Goal: Transaction & Acquisition: Purchase product/service

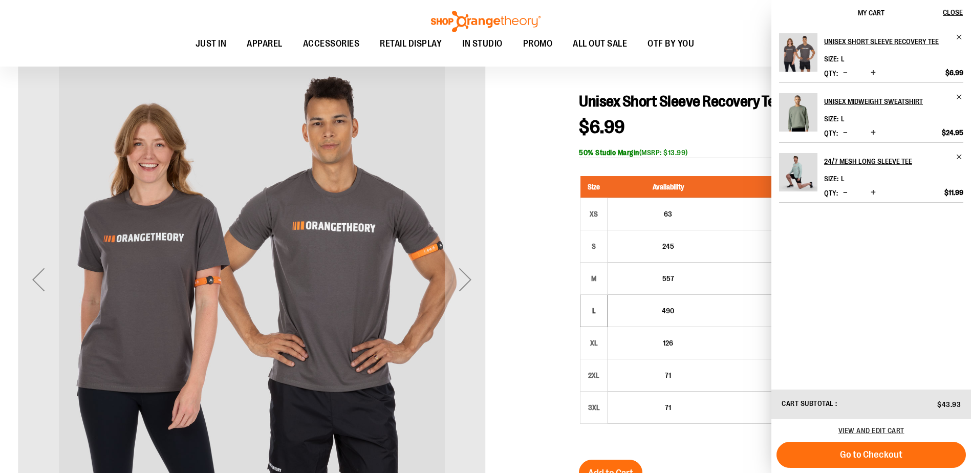
scroll to position [102, 0]
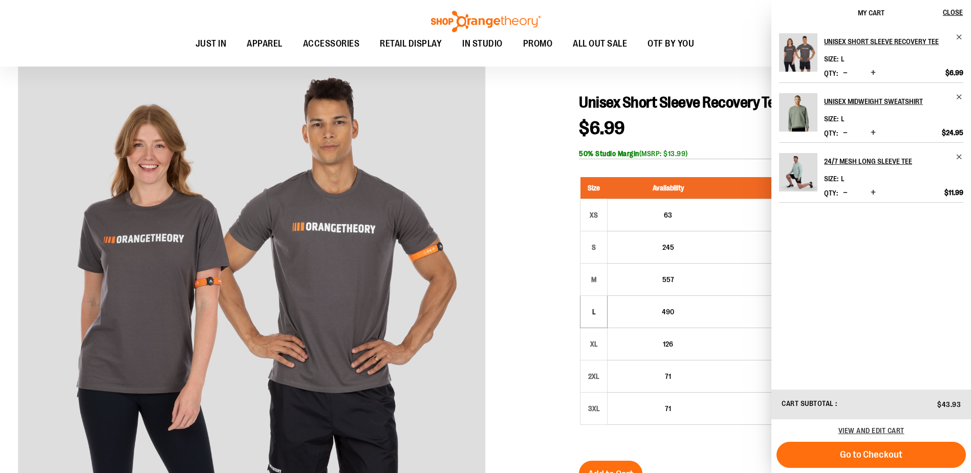
click at [850, 78] on button "Decrease product quantity" at bounding box center [845, 73] width 10 height 10
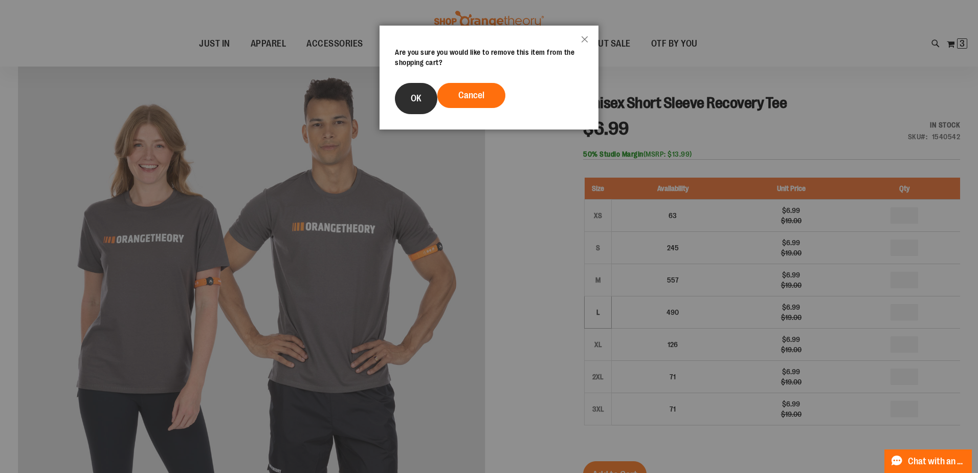
click at [430, 103] on button "OK" at bounding box center [416, 98] width 42 height 31
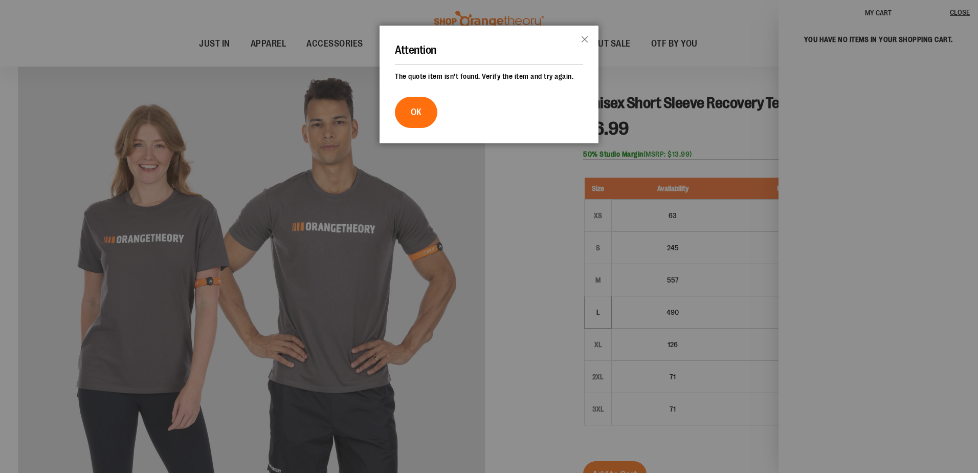
drag, startPoint x: 419, startPoint y: 123, endPoint x: 424, endPoint y: 120, distance: 5.5
click at [420, 117] on span "OK" at bounding box center [416, 112] width 11 height 10
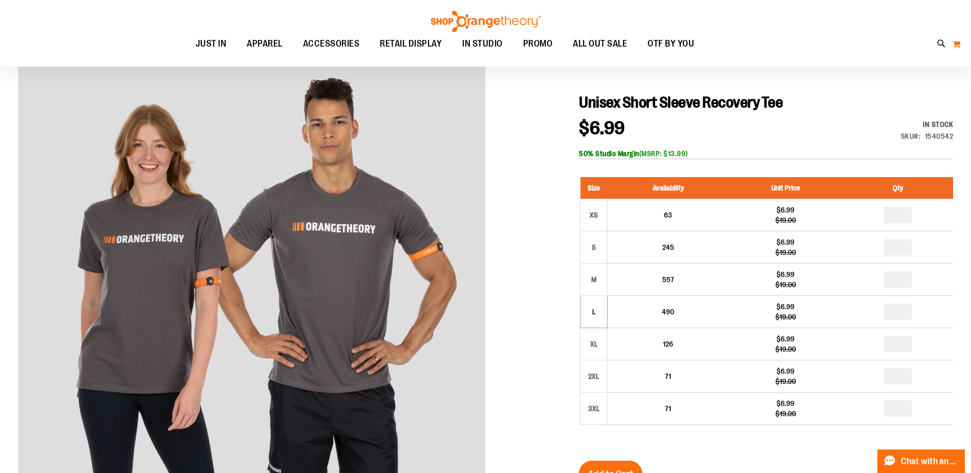
click at [958, 42] on button "My Cart 0" at bounding box center [956, 44] width 9 height 16
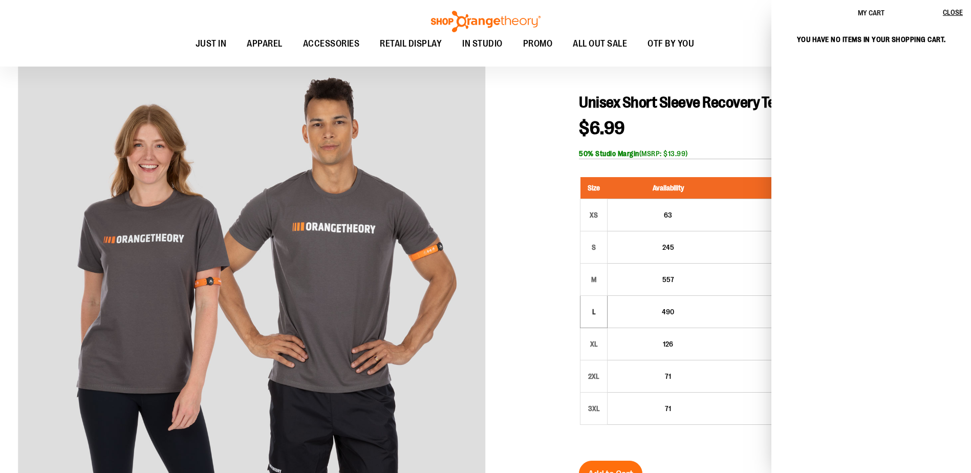
click at [848, 17] on div "My Cart Close" at bounding box center [871, 13] width 200 height 26
click at [862, 11] on span "My Cart" at bounding box center [870, 13] width 27 height 8
click at [865, 15] on span "My Cart" at bounding box center [870, 13] width 27 height 8
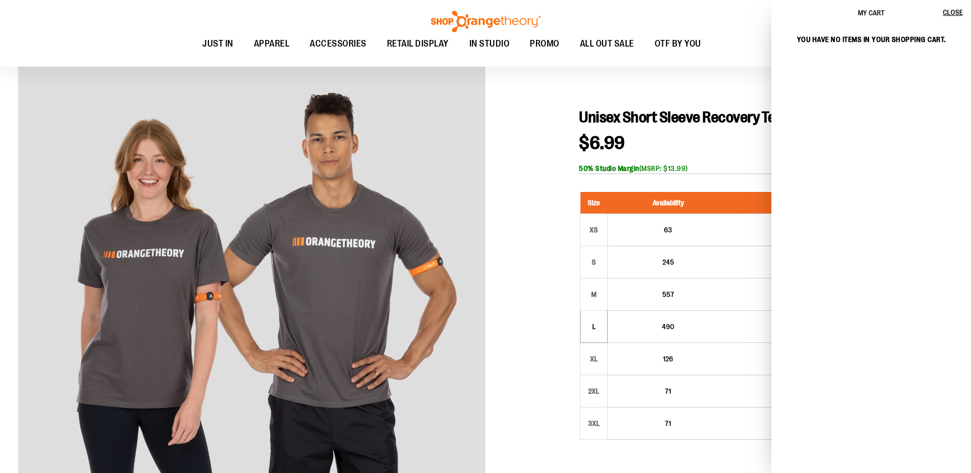
scroll to position [81, 0]
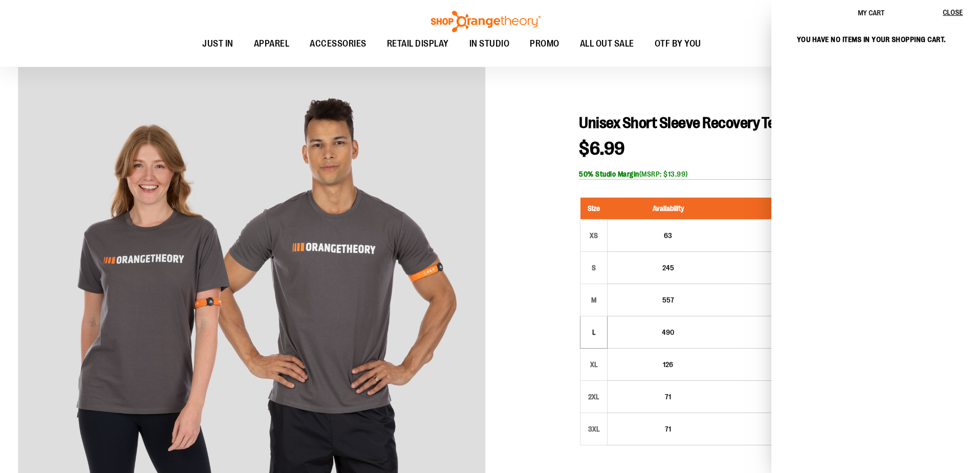
click at [773, 32] on strong "You have no items in your shopping cart." at bounding box center [871, 36] width 200 height 33
click at [960, 12] on span "Close" at bounding box center [952, 12] width 20 height 8
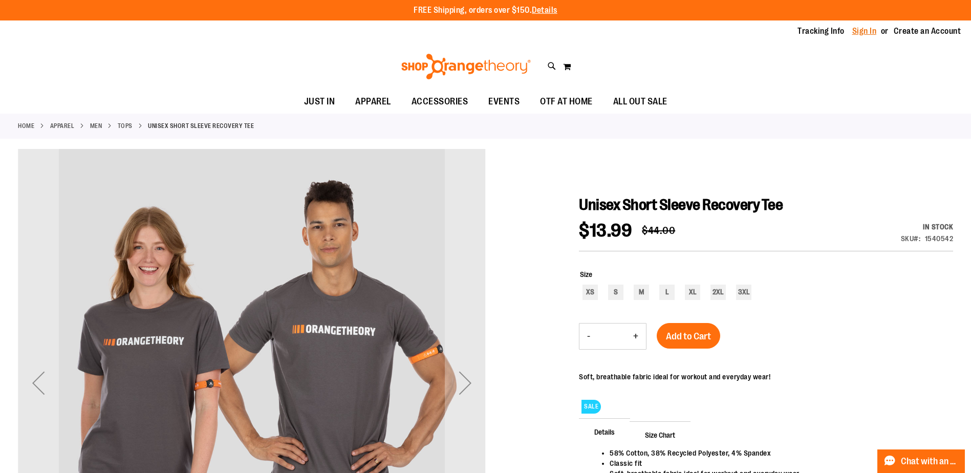
type input "**********"
click at [865, 28] on link "Sign In" at bounding box center [864, 31] width 25 height 11
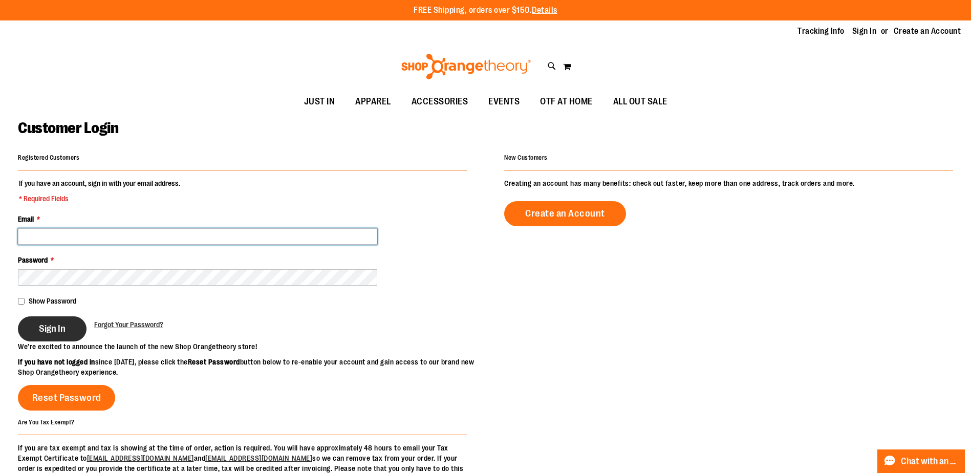
type input "**********"
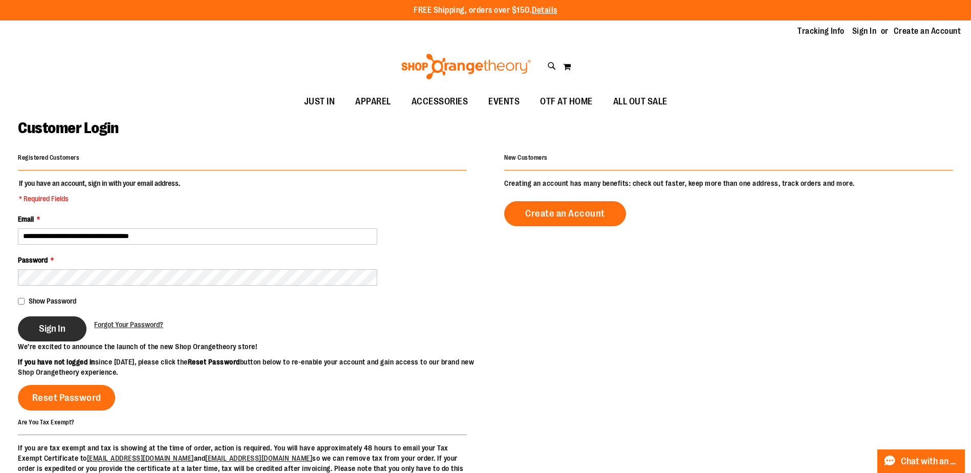
type input "**********"
click at [56, 324] on span "Sign In" at bounding box center [52, 328] width 27 height 11
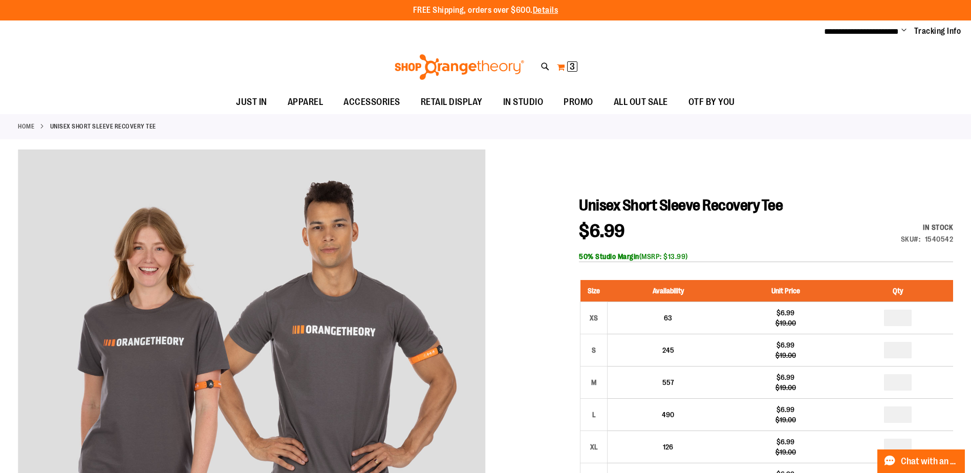
type input "**********"
click at [566, 64] on button "My Cart 3 3 items" at bounding box center [566, 67] width 21 height 16
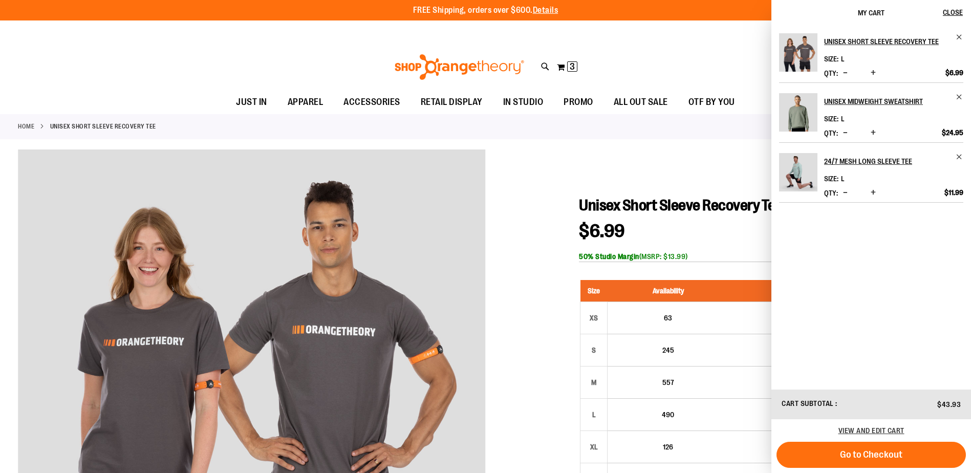
click at [847, 78] on span "Decrease product quantity" at bounding box center [845, 73] width 5 height 10
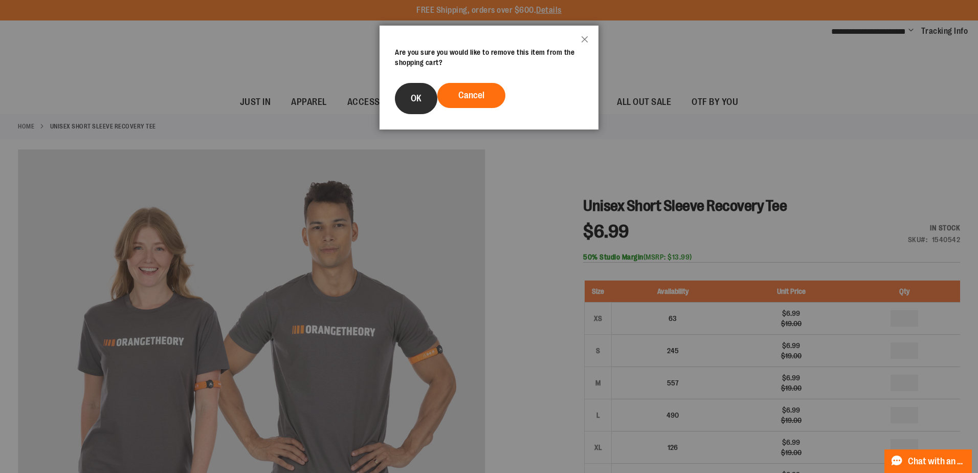
click at [415, 103] on button "OK" at bounding box center [416, 98] width 42 height 31
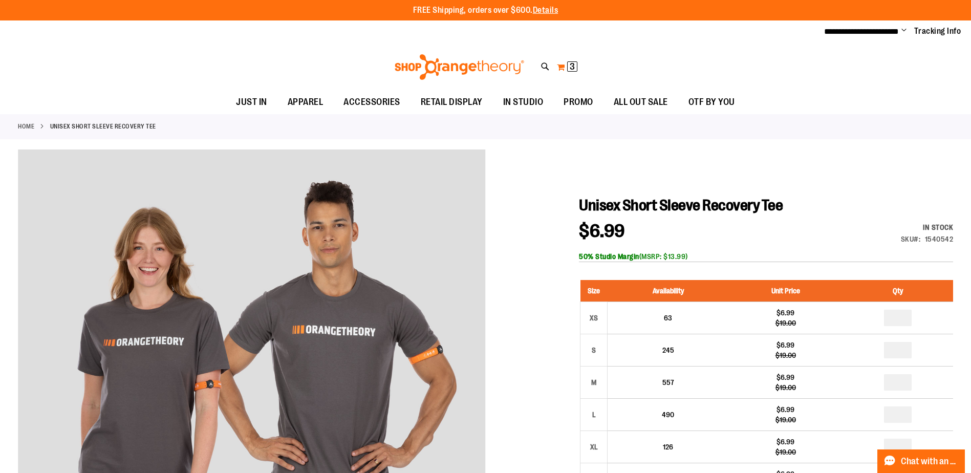
click at [568, 65] on span "3 3 items" at bounding box center [572, 66] width 10 height 10
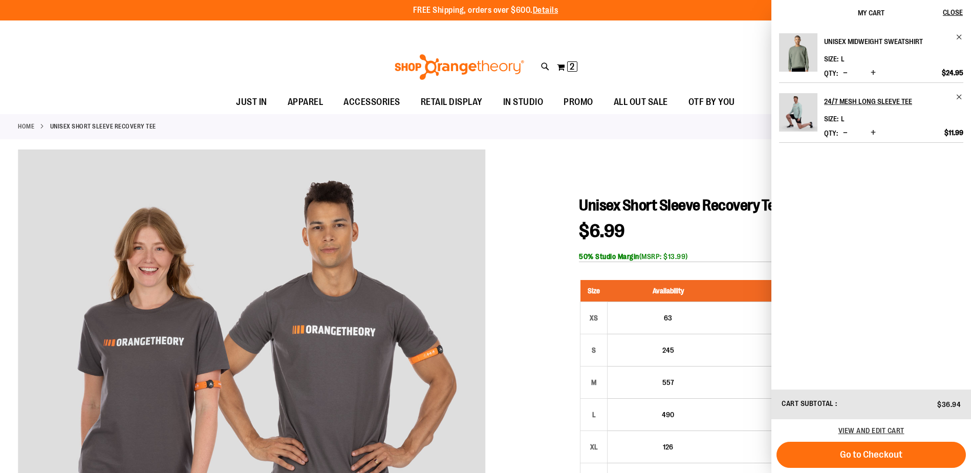
click at [824, 43] on h2 "Unisex Midweight Sweatshirt" at bounding box center [886, 41] width 125 height 16
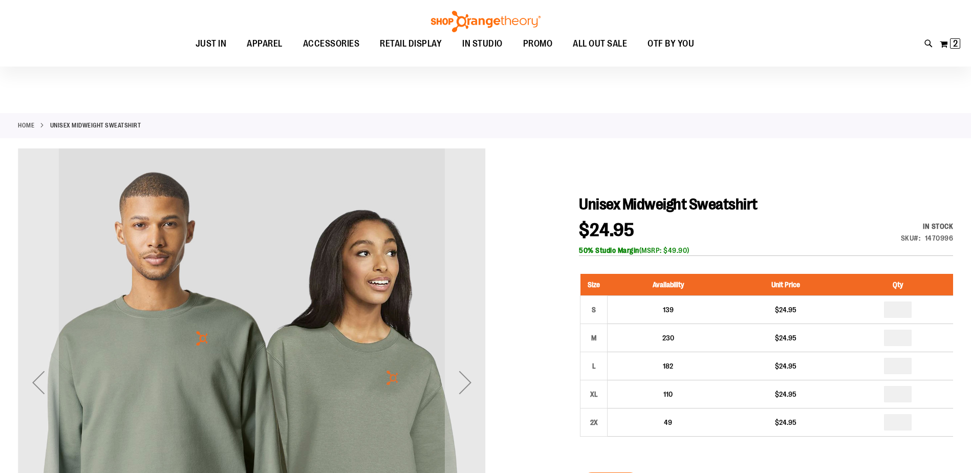
scroll to position [255, 0]
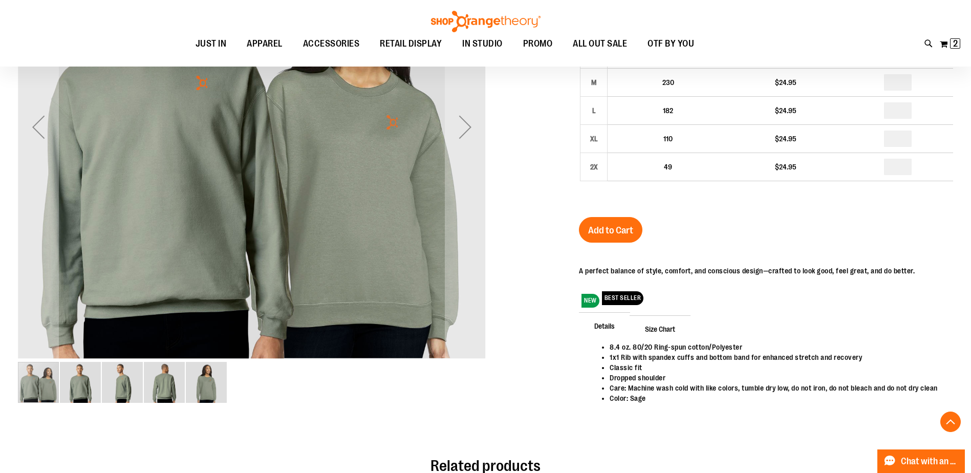
click at [162, 380] on img "image 4 of 5" at bounding box center [164, 382] width 41 height 41
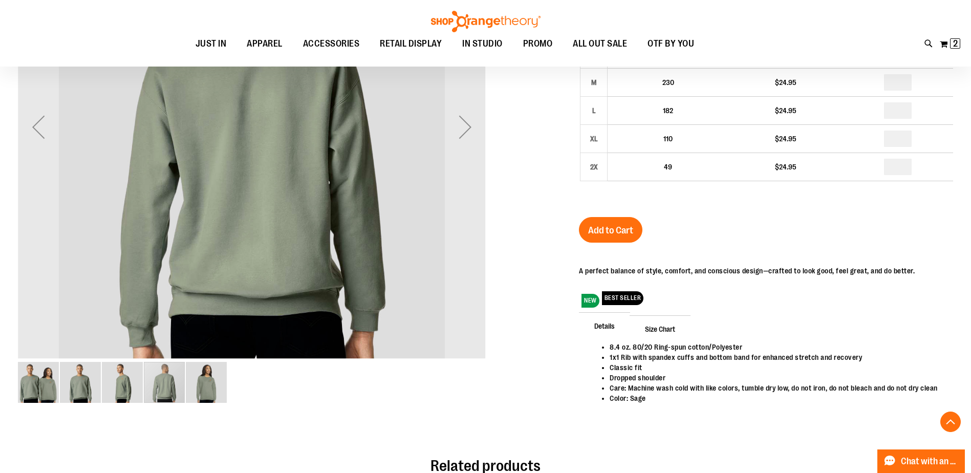
click at [133, 385] on img "image 3 of 5" at bounding box center [122, 382] width 41 height 41
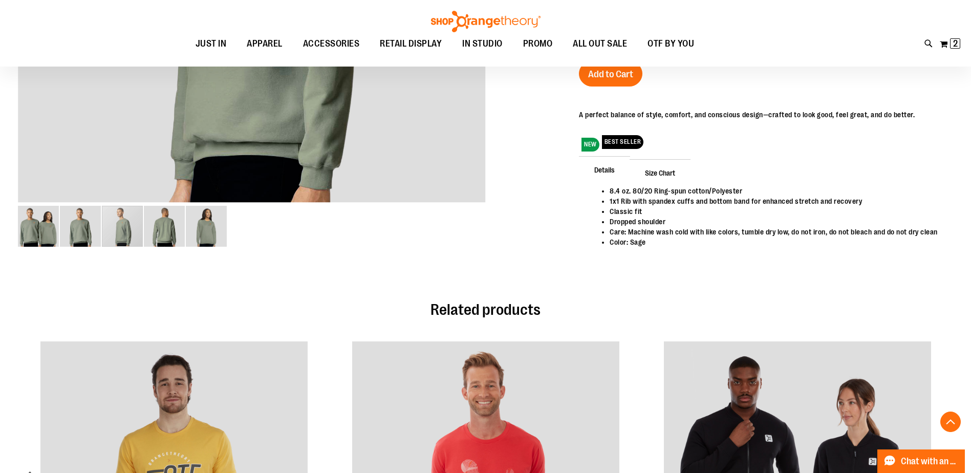
scroll to position [0, 0]
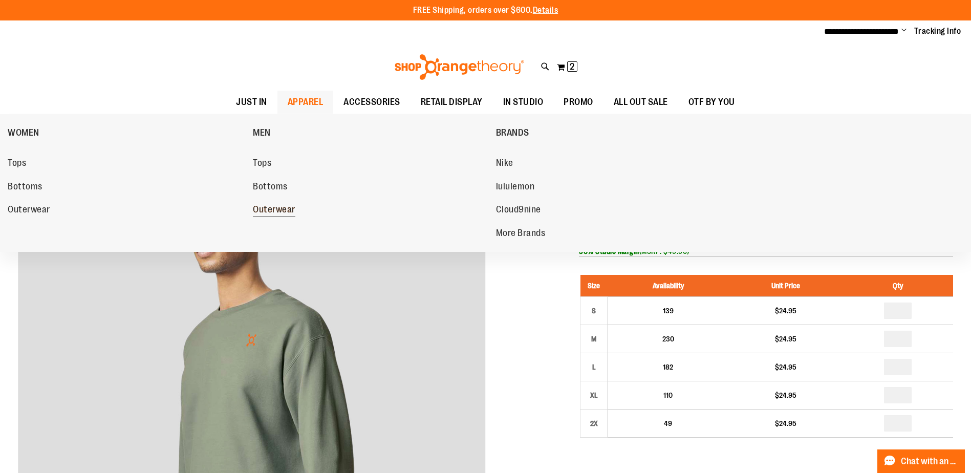
click at [266, 212] on span "Outerwear" at bounding box center [274, 210] width 42 height 13
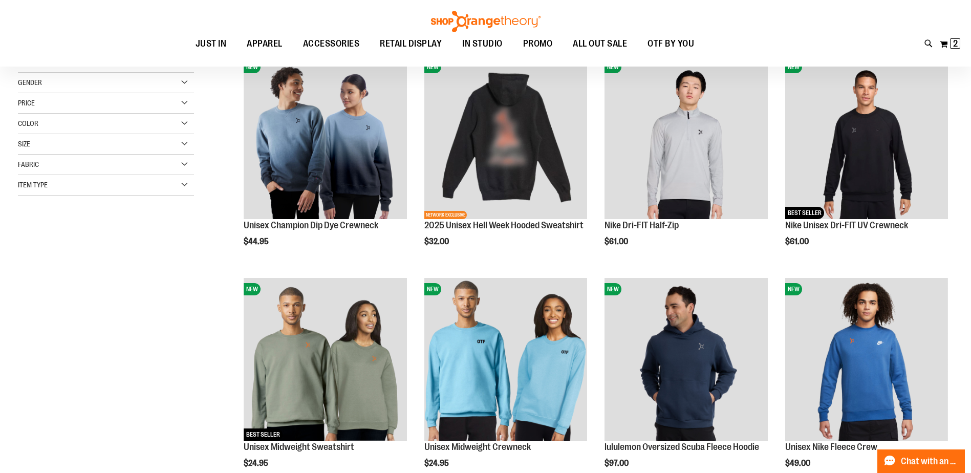
scroll to position [153, 0]
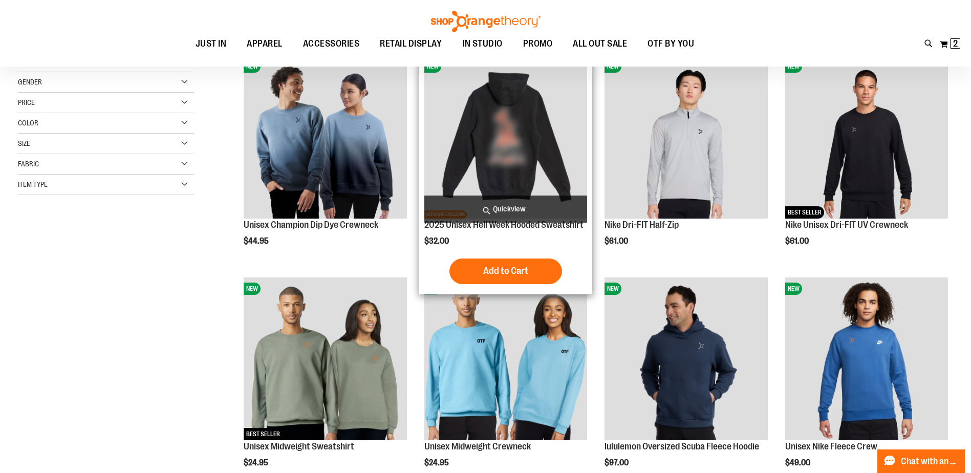
type input "**********"
click at [421, 127] on div "NEW NETWORK EXCLUSIVE 2025 Unisex Hell Week Hooded Sweatshirt $32.00 Quickview …" at bounding box center [505, 172] width 173 height 244
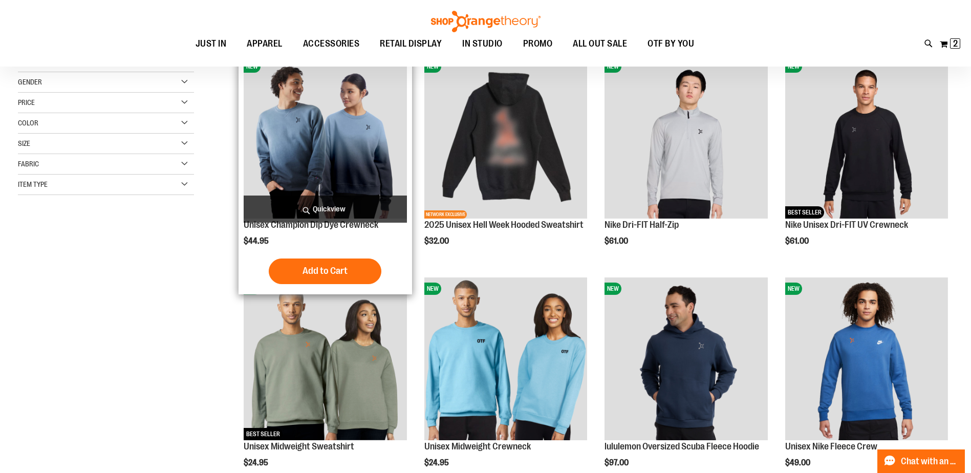
click at [372, 128] on img "product" at bounding box center [325, 136] width 163 height 163
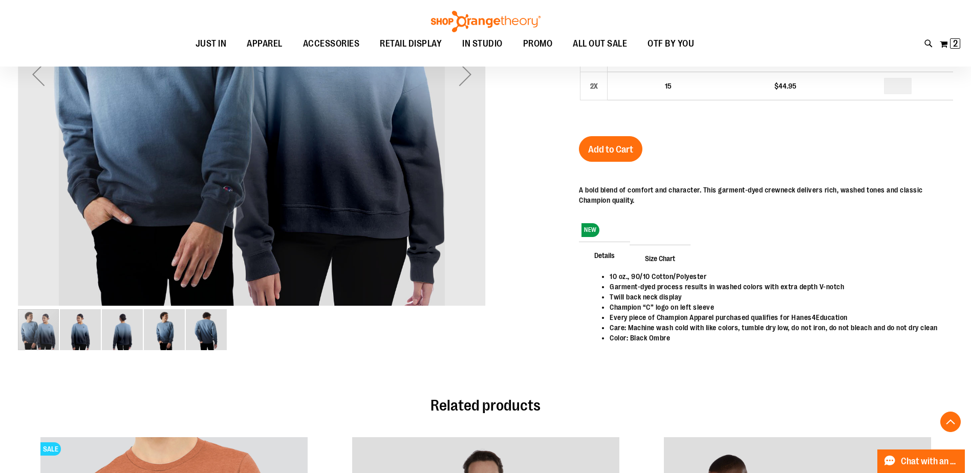
scroll to position [153, 0]
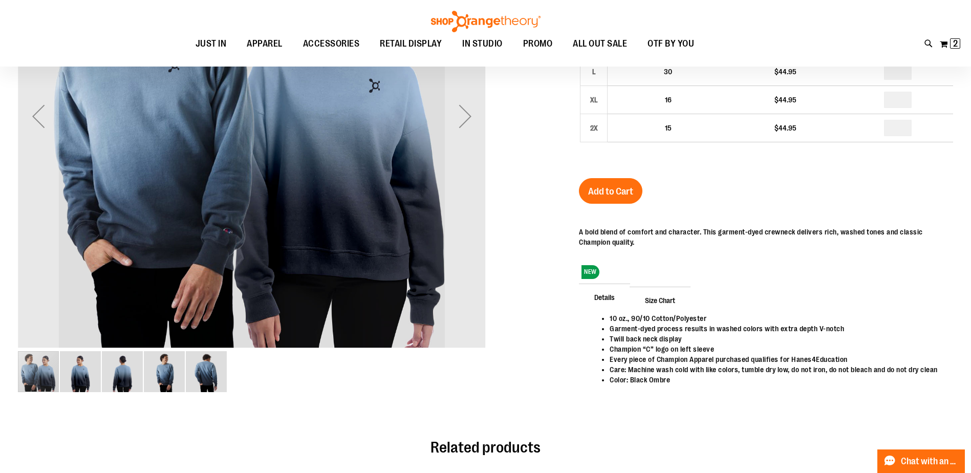
type input "**********"
click at [199, 386] on img "image 5 of 5" at bounding box center [206, 371] width 41 height 41
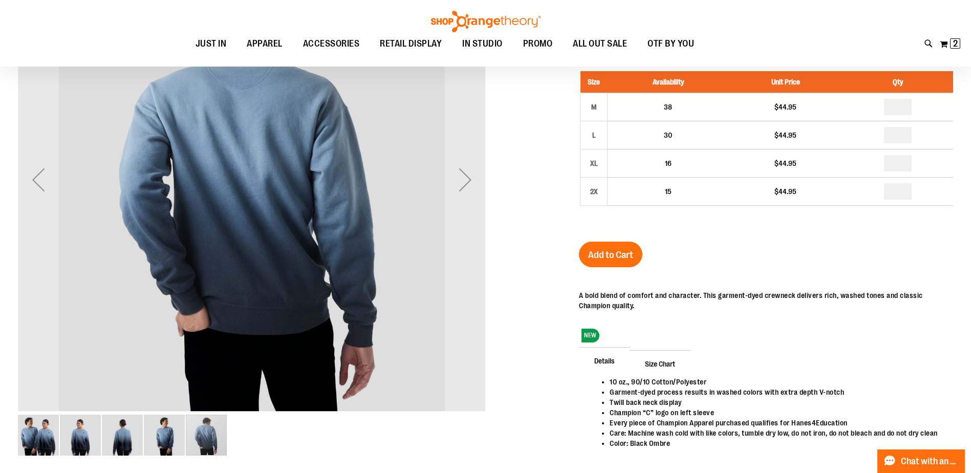
scroll to position [102, 0]
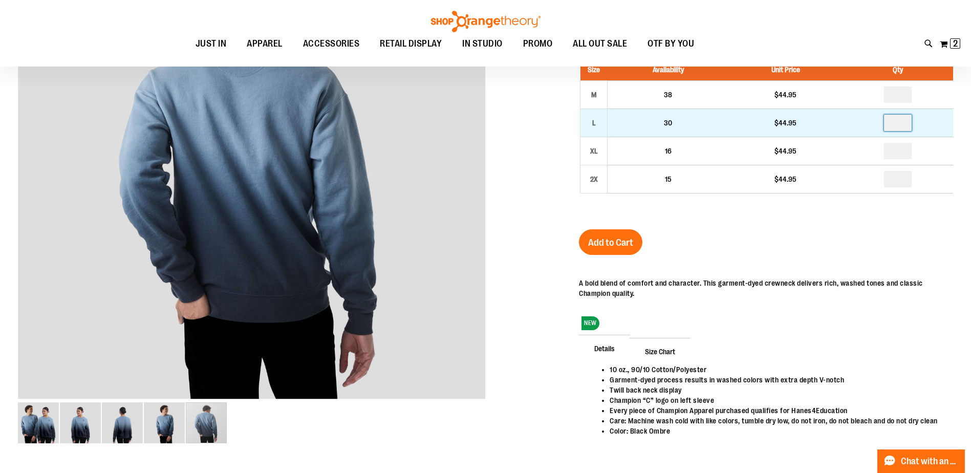
click at [907, 120] on input "number" at bounding box center [898, 123] width 28 height 16
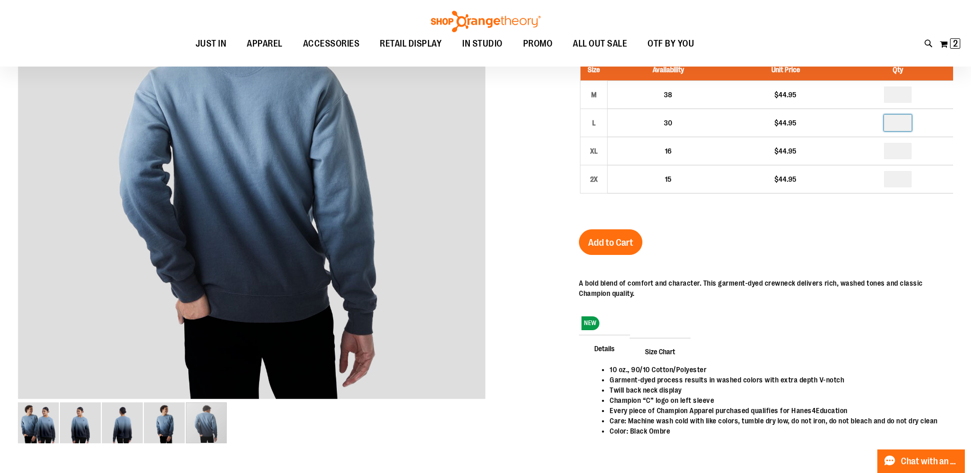
type input "*"
click at [825, 219] on div "Size Availability Unit Price Qty M 38 $44.95 * L 30" at bounding box center [766, 134] width 374 height 170
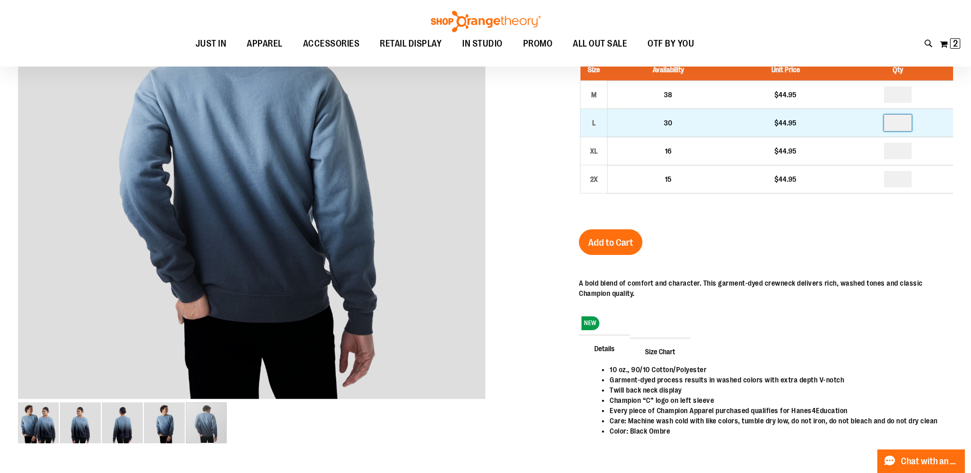
click at [909, 119] on input "*" at bounding box center [898, 123] width 28 height 16
type input "*"
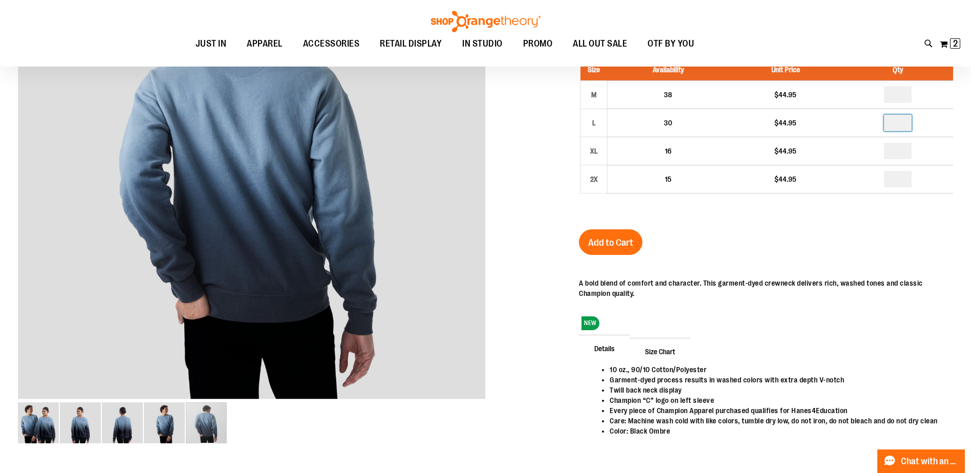
click at [788, 221] on div "Unisex Champion Dip Dye Crewneck $44.95 In stock Only %1 left SKU 1471000 50% S…" at bounding box center [766, 228] width 374 height 497
click at [624, 237] on button "Add to Cart" at bounding box center [610, 242] width 63 height 26
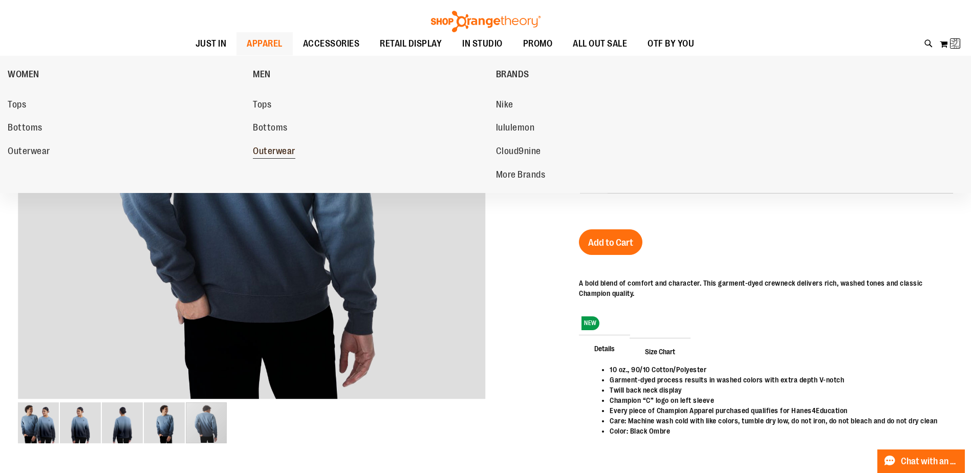
click at [268, 148] on span "Outerwear" at bounding box center [274, 152] width 42 height 13
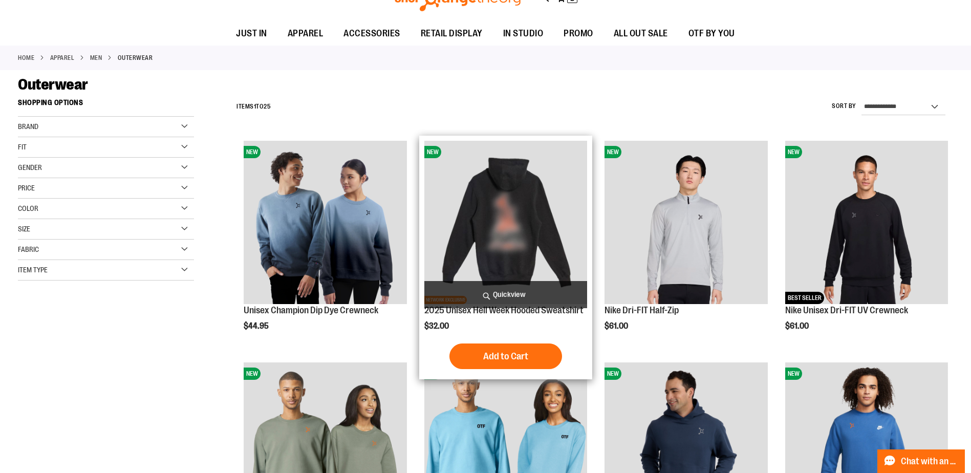
scroll to position [153, 0]
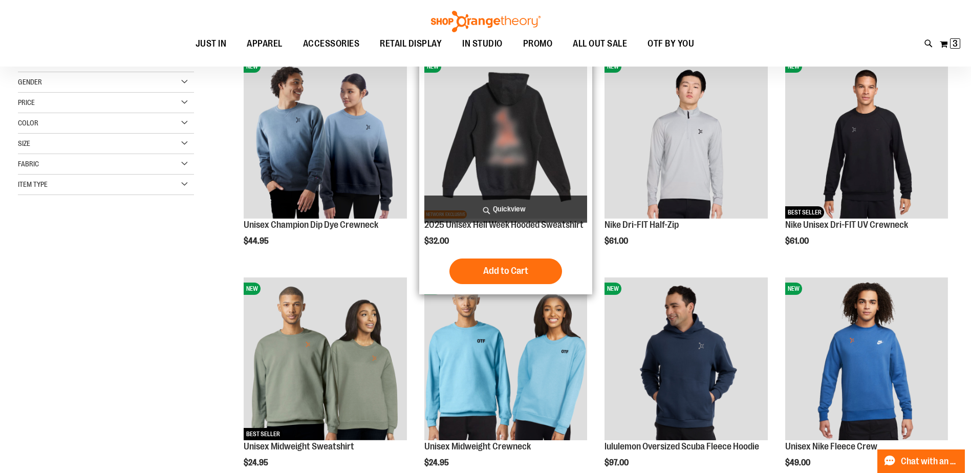
type input "**********"
click at [524, 135] on img "product" at bounding box center [505, 136] width 163 height 163
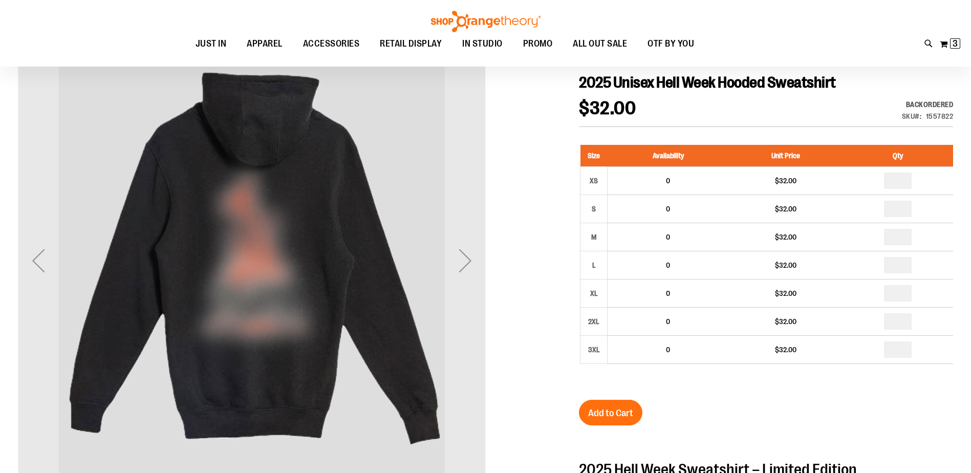
scroll to position [153, 0]
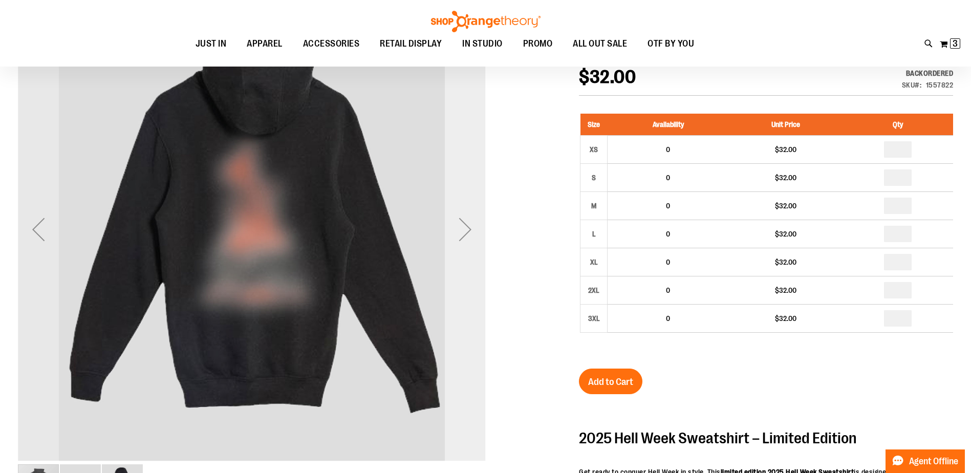
type input "**********"
click at [462, 222] on div "Next" at bounding box center [465, 229] width 41 height 41
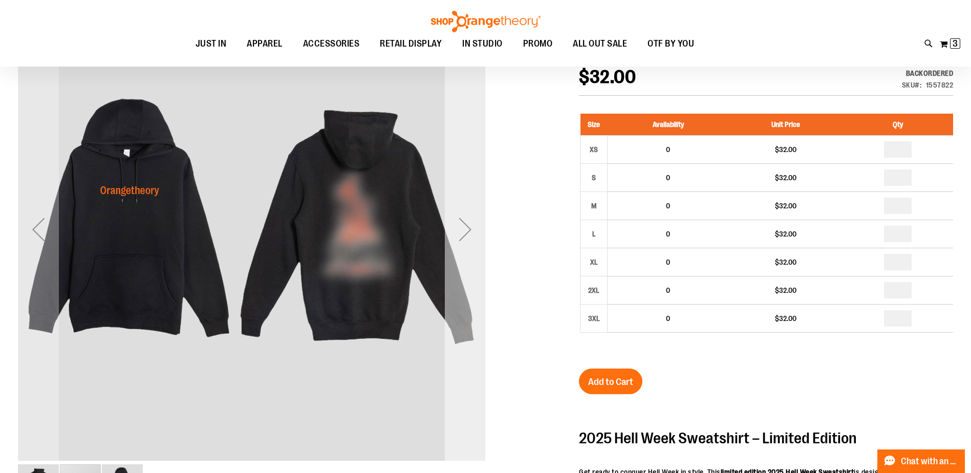
click at [469, 240] on div "Next" at bounding box center [465, 229] width 41 height 41
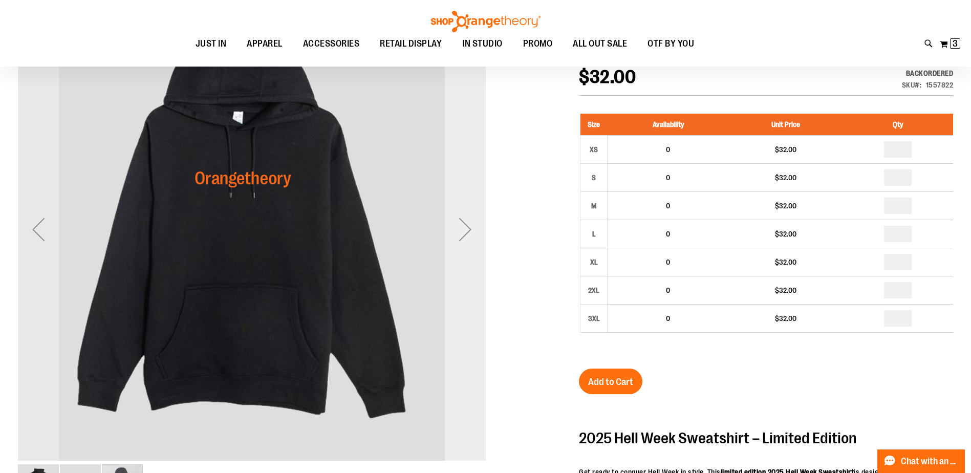
click at [459, 232] on div "Next" at bounding box center [465, 229] width 41 height 41
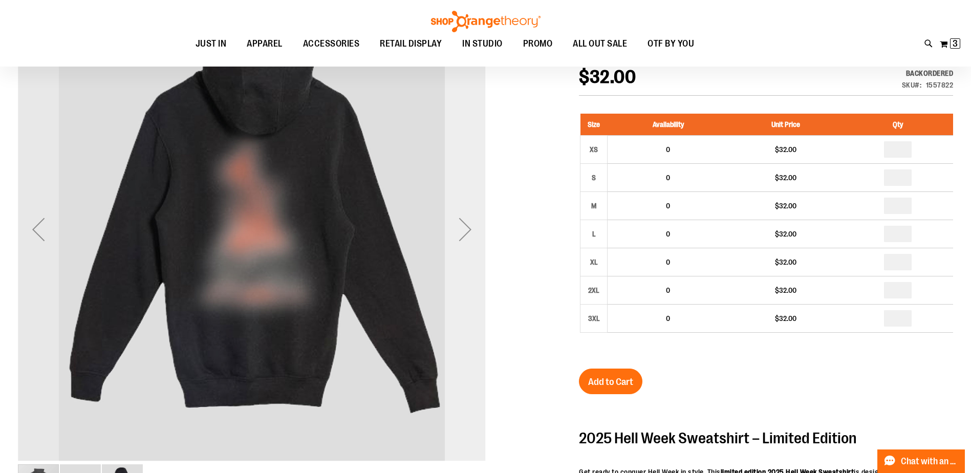
click at [456, 227] on div "Next" at bounding box center [465, 229] width 41 height 41
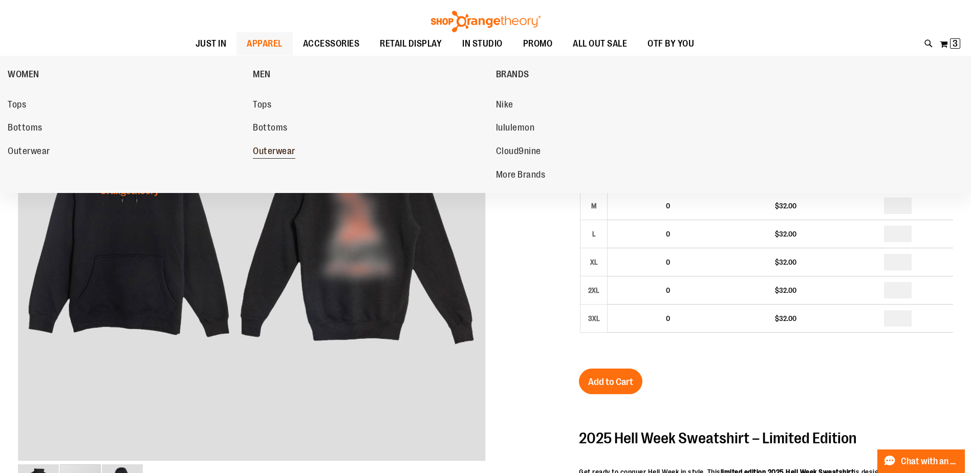
click at [276, 148] on span "Outerwear" at bounding box center [274, 152] width 42 height 13
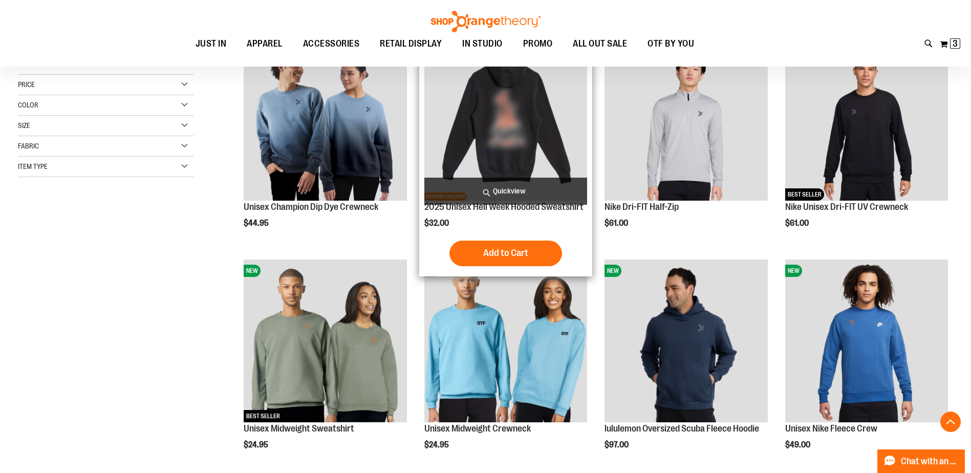
scroll to position [153, 0]
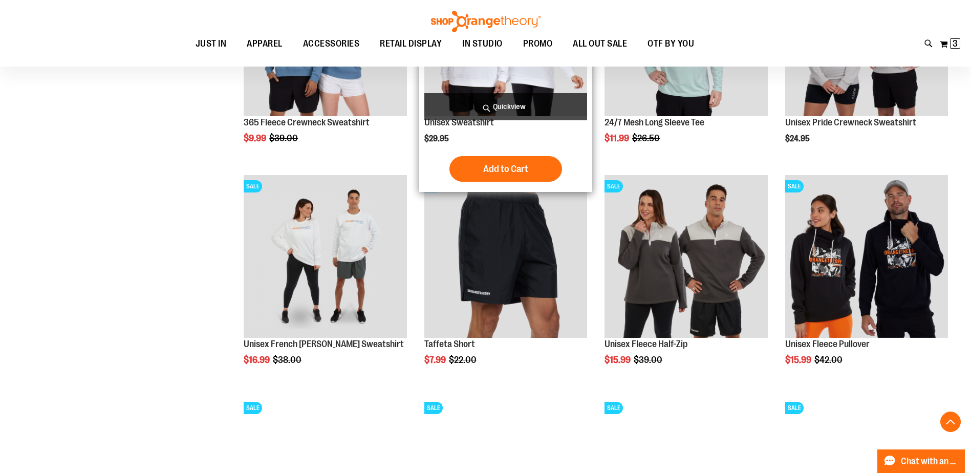
scroll to position [920, 0]
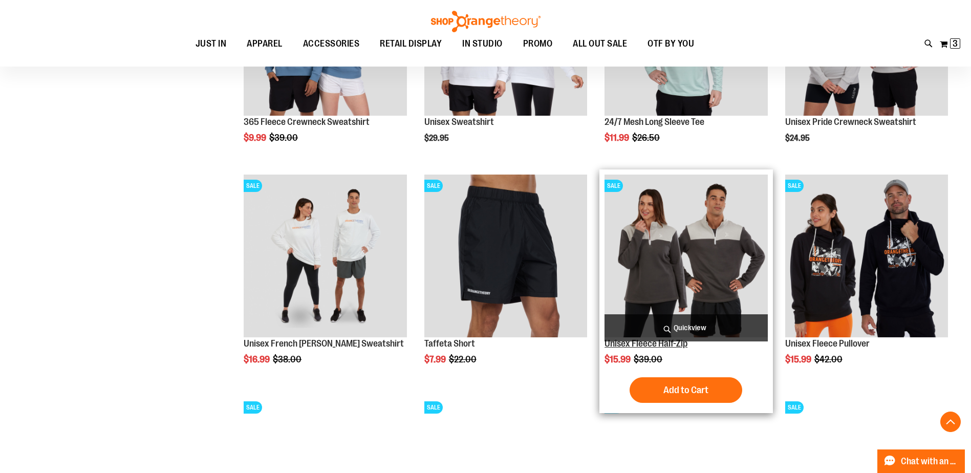
type input "**********"
click at [680, 342] on link "Unisex Fleece Half-Zip" at bounding box center [645, 343] width 83 height 10
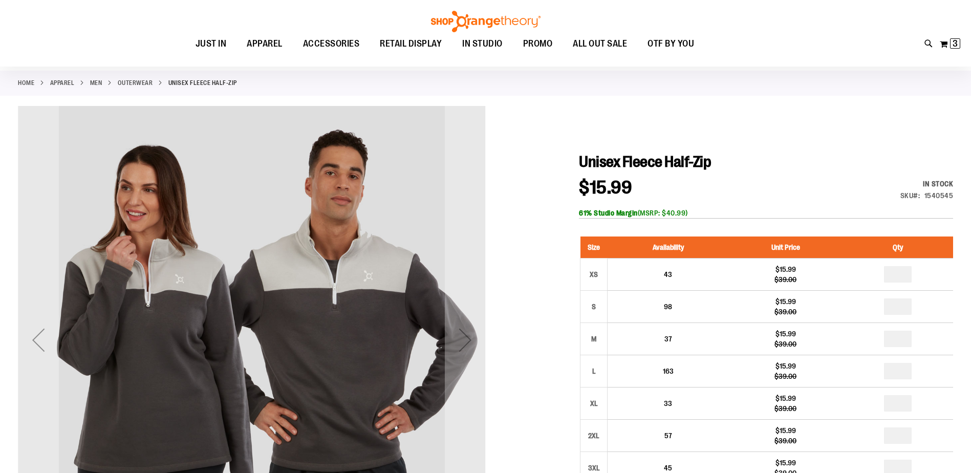
scroll to position [102, 0]
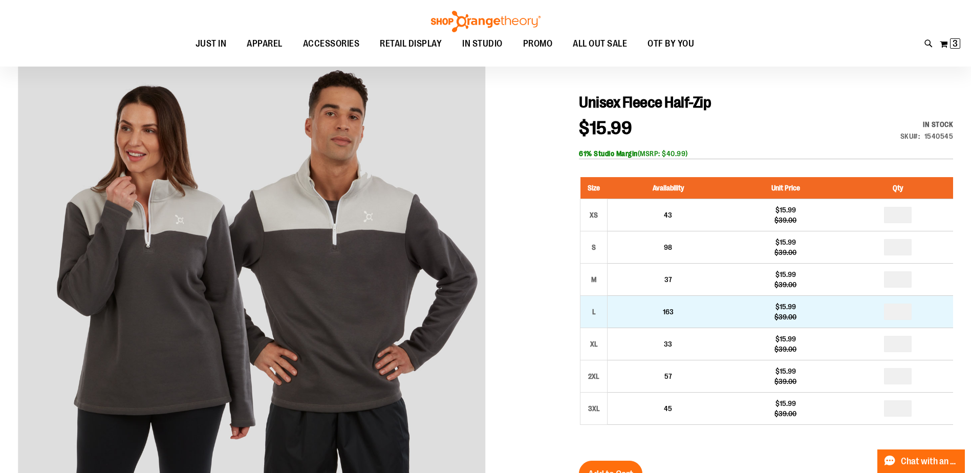
type input "**********"
click at [905, 310] on input "number" at bounding box center [898, 311] width 28 height 16
type input "*"
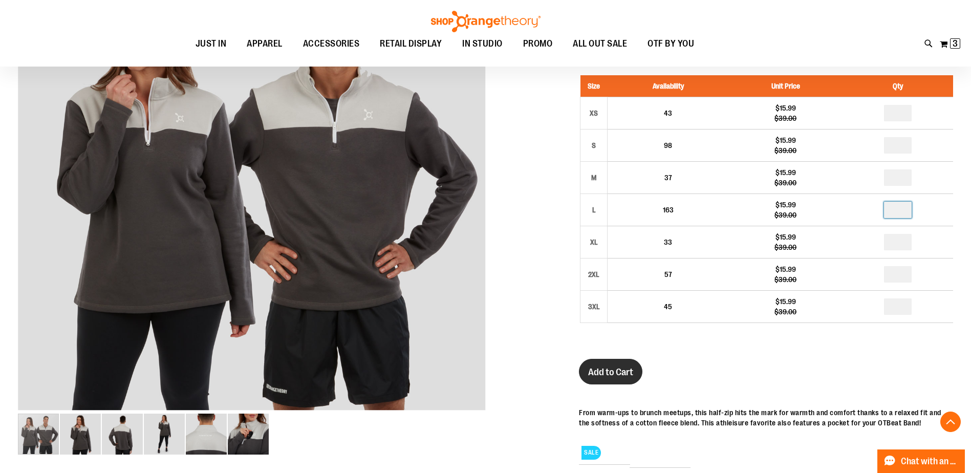
scroll to position [204, 0]
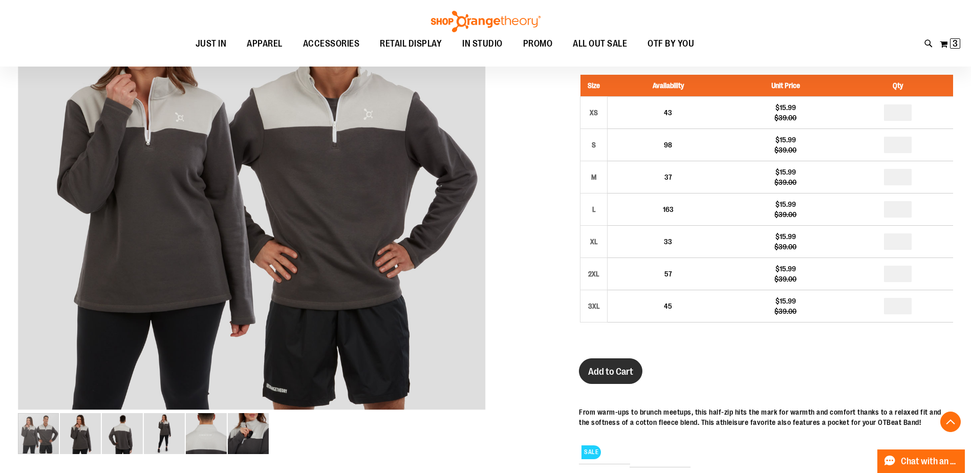
click at [621, 360] on button "Add to Cart" at bounding box center [610, 371] width 63 height 26
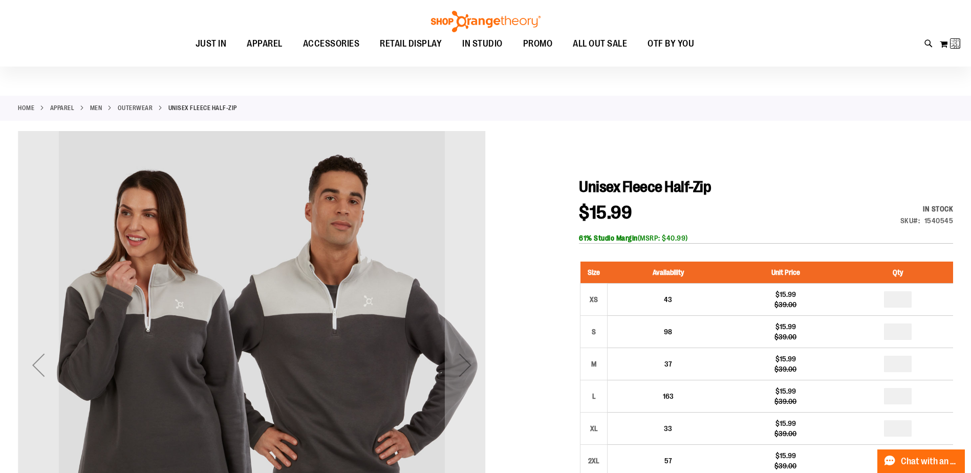
scroll to position [0, 0]
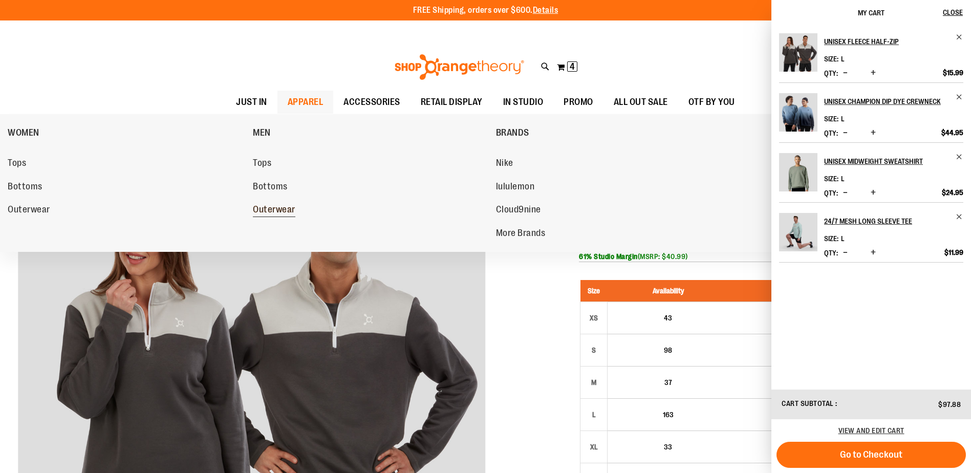
click at [271, 211] on span "Outerwear" at bounding box center [274, 210] width 42 height 13
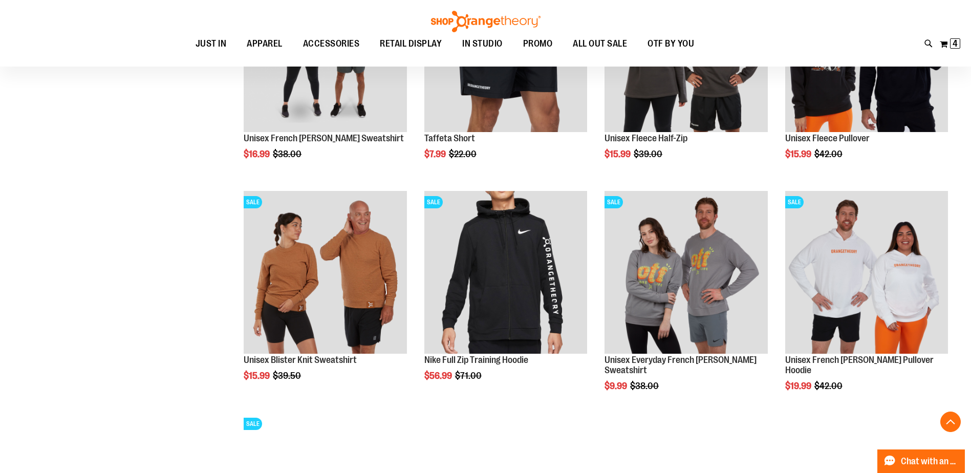
scroll to position [1010, 0]
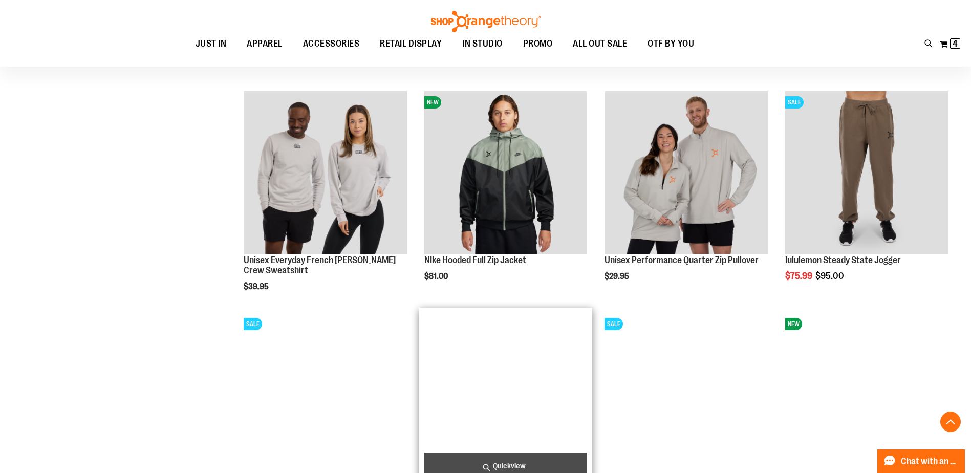
scroll to position [397, 0]
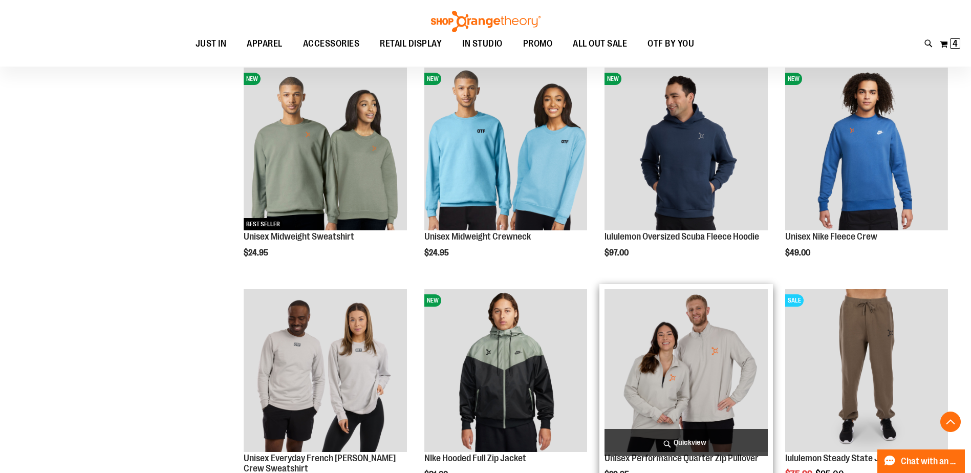
scroll to position [243, 0]
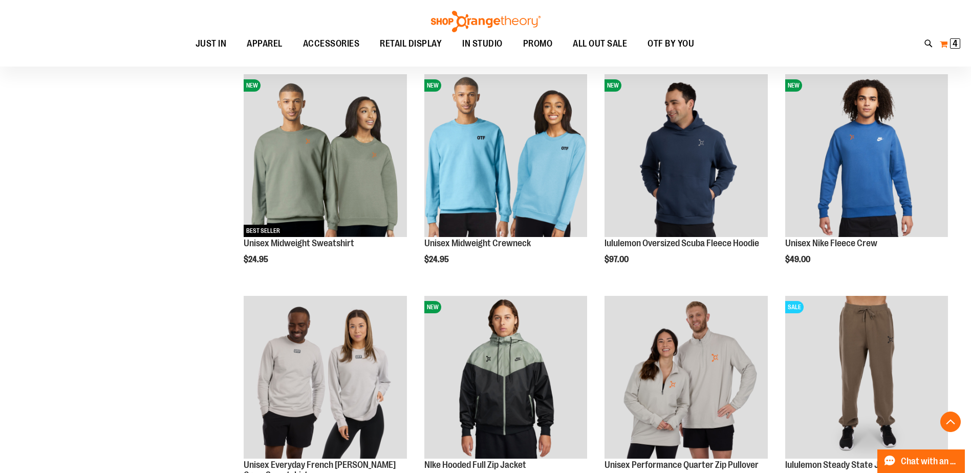
type input "**********"
click at [953, 44] on span "4" at bounding box center [954, 43] width 5 height 10
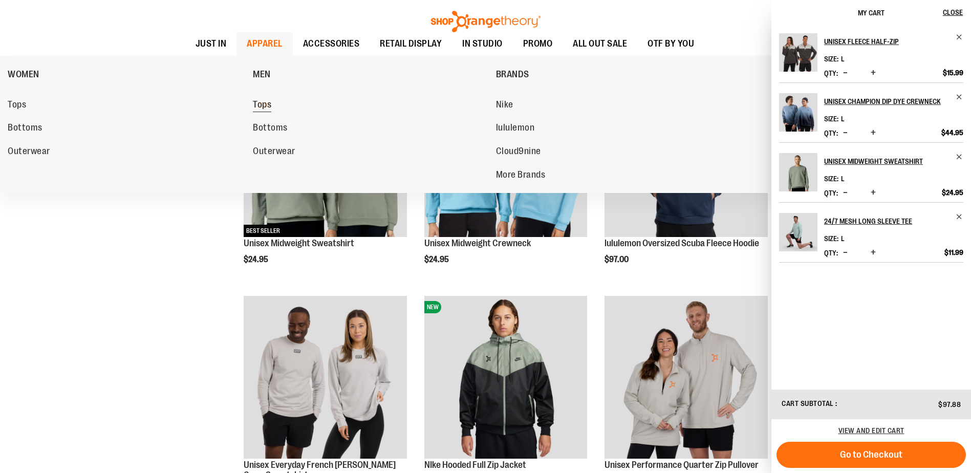
click at [263, 98] on link "Tops" at bounding box center [369, 105] width 232 height 18
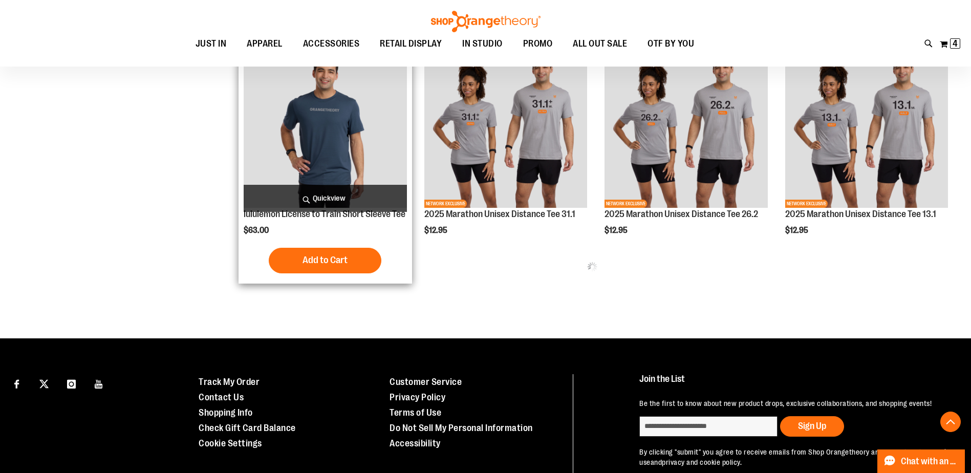
scroll to position [511, 0]
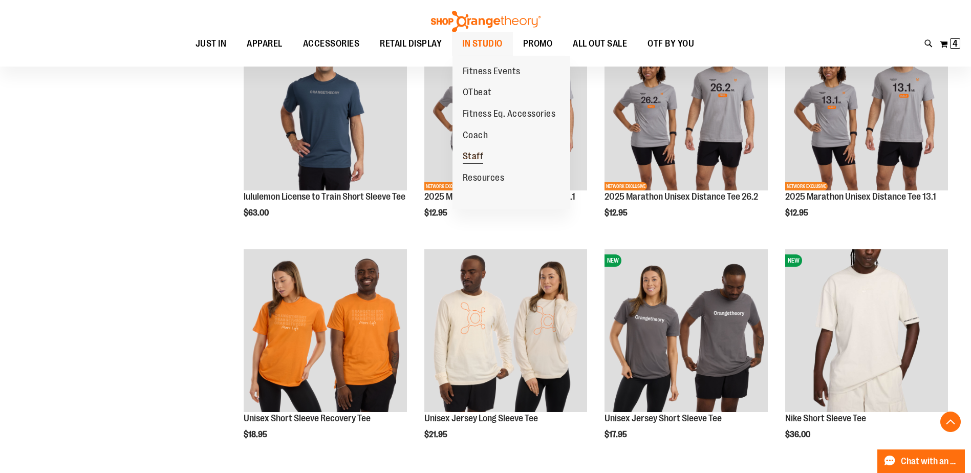
type input "**********"
click at [490, 153] on link "Staff" at bounding box center [472, 156] width 41 height 21
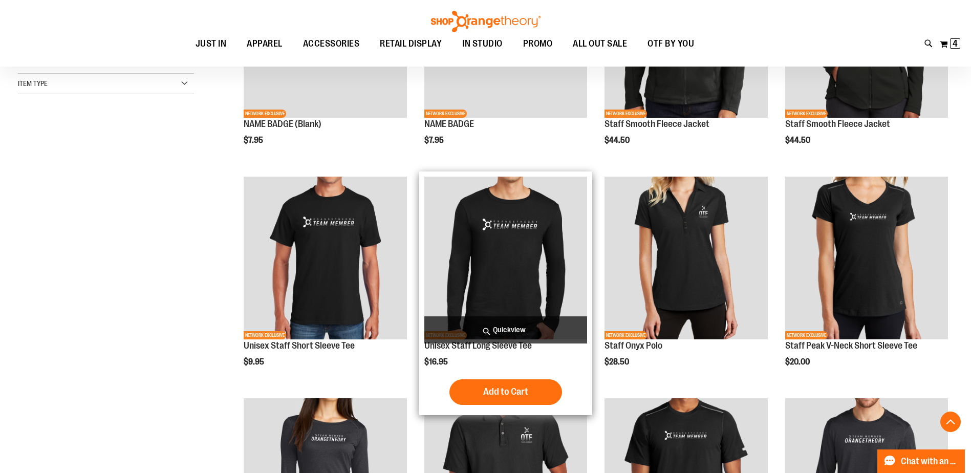
scroll to position [255, 0]
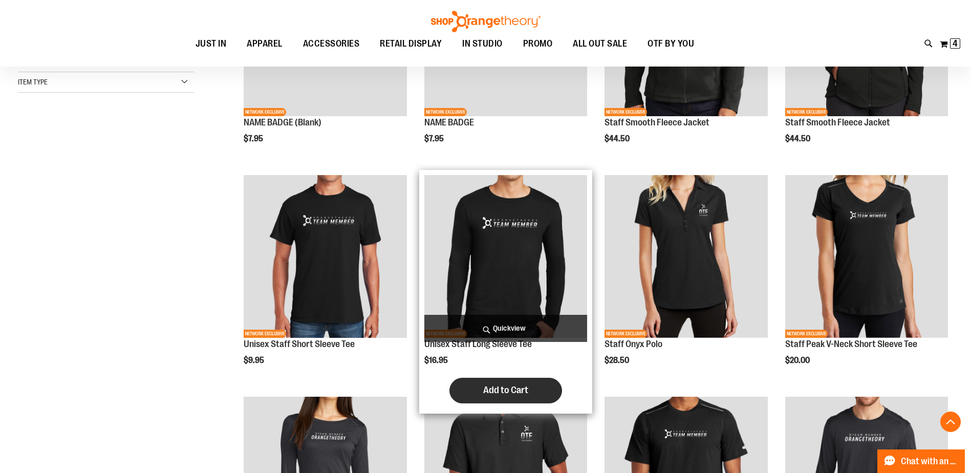
type input "**********"
click at [477, 390] on button "Add to Cart" at bounding box center [505, 391] width 113 height 26
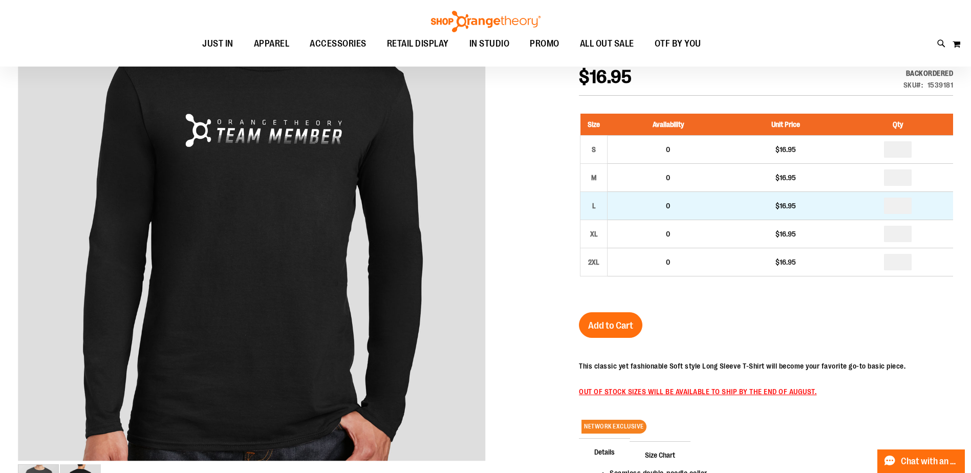
scroll to position [180, 0]
type input "**********"
click at [904, 204] on input "number" at bounding box center [898, 205] width 28 height 16
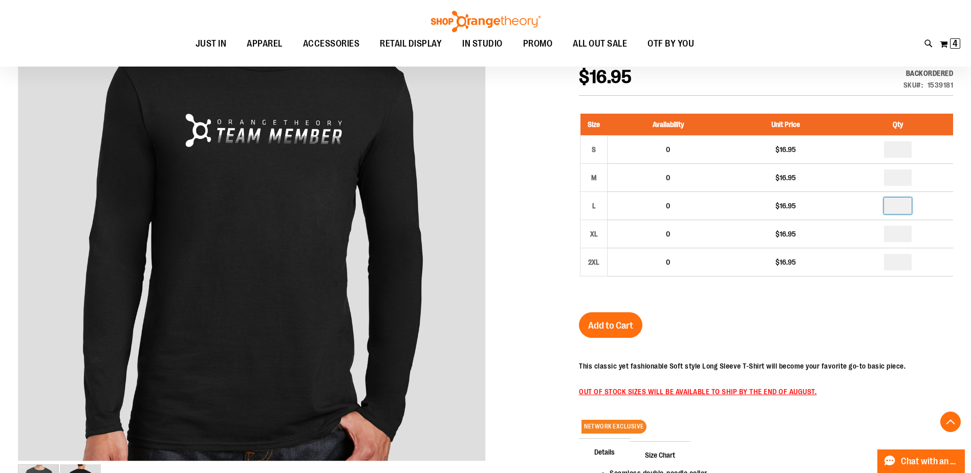
type input "*"
click at [753, 314] on div "Unisex Staff Long Sleeve Tee $16.95 Backordered Only %1 left SKU 1539181 Size A…" at bounding box center [766, 316] width 374 height 549
click at [633, 324] on span "Add to Cart" at bounding box center [610, 325] width 45 height 11
click at [953, 44] on img at bounding box center [956, 43] width 12 height 12
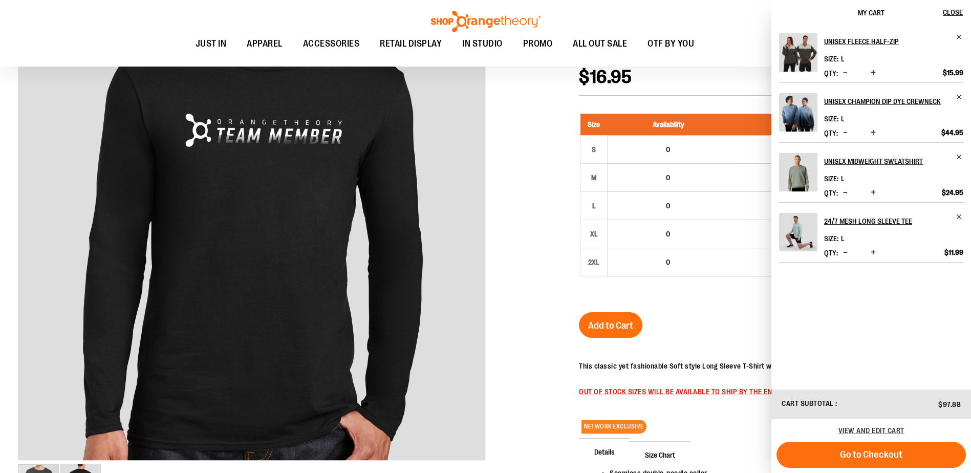
click at [847, 257] on span "Decrease product quantity" at bounding box center [845, 252] width 5 height 10
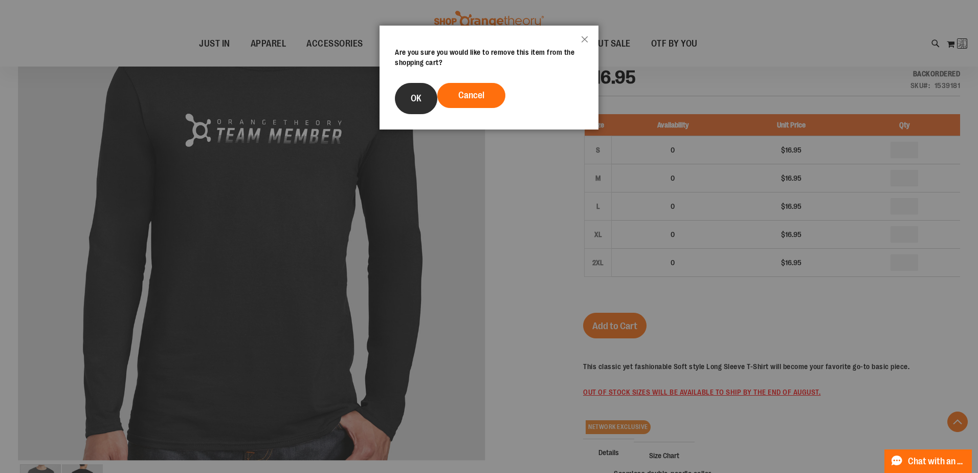
click at [427, 101] on button "OK" at bounding box center [416, 98] width 42 height 31
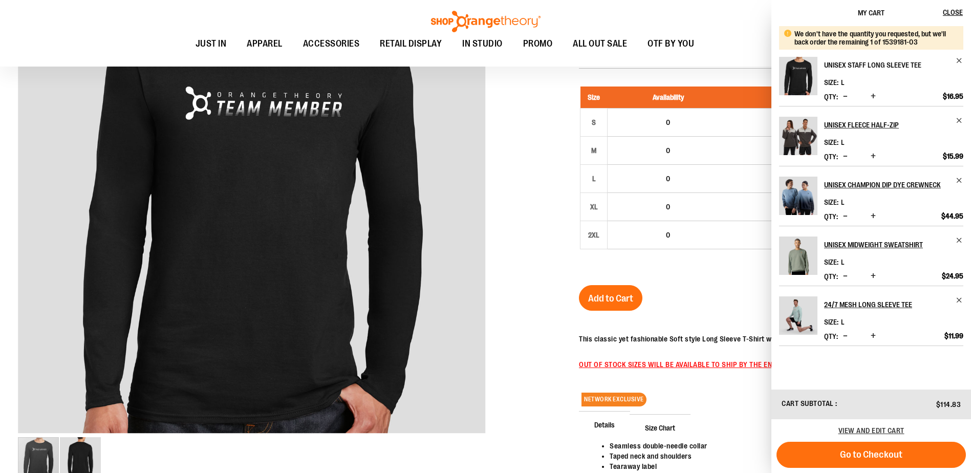
scroll to position [153, 0]
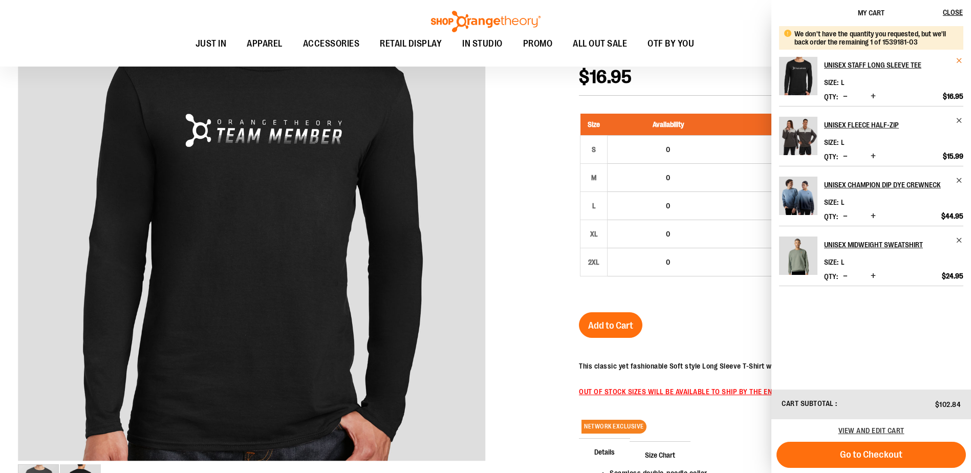
click at [957, 58] on span "Remove item" at bounding box center [959, 61] width 8 height 8
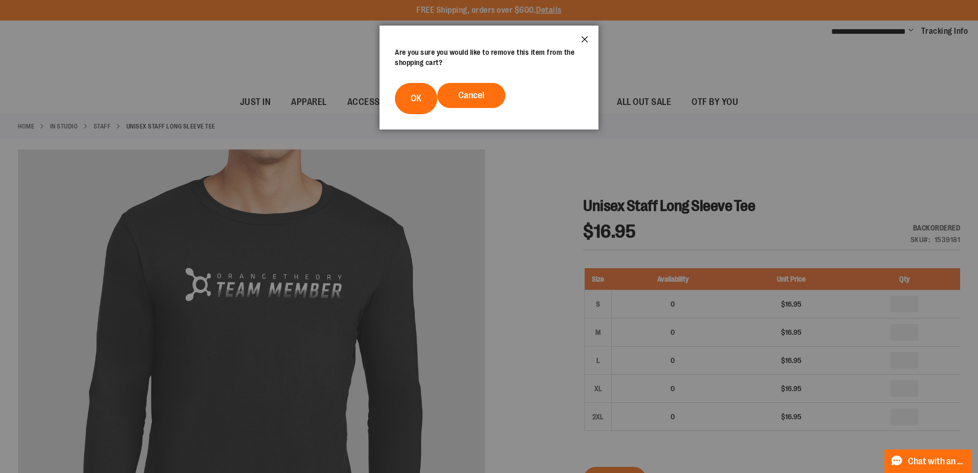
click at [591, 36] on button "Close" at bounding box center [585, 43] width 28 height 34
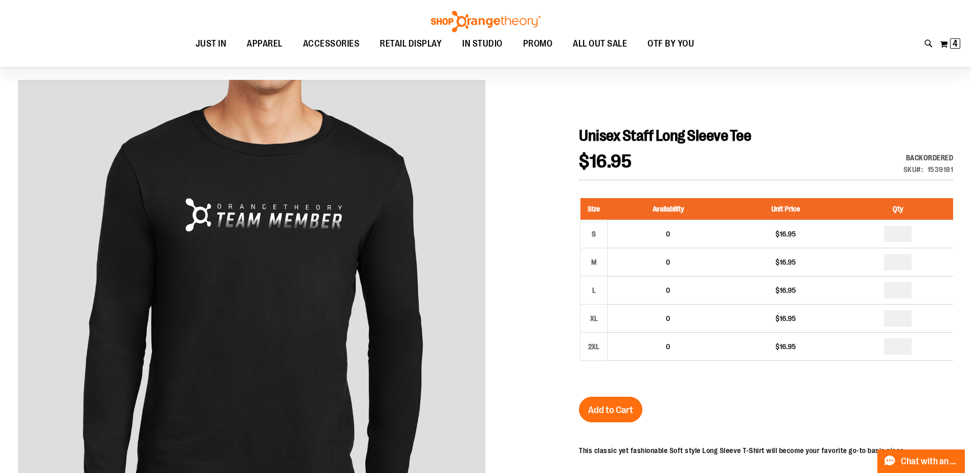
scroll to position [51, 0]
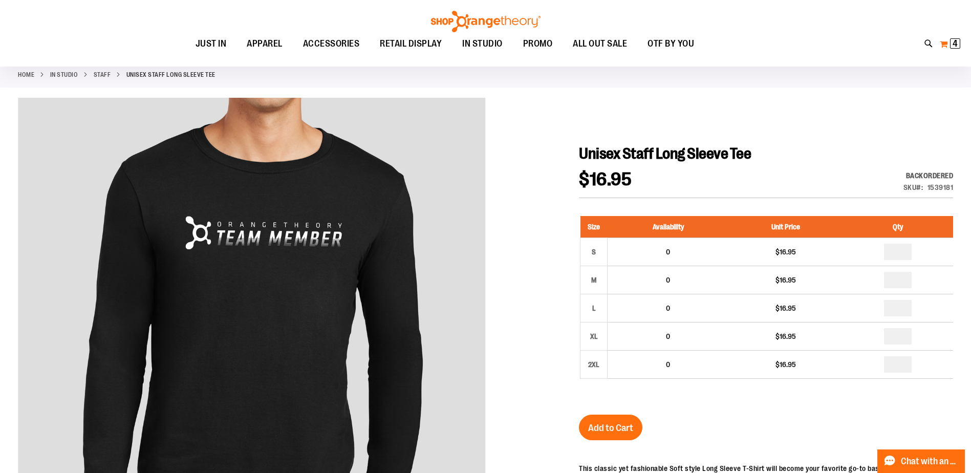
click at [950, 49] on button "My Cart 4 4 items" at bounding box center [949, 44] width 21 height 16
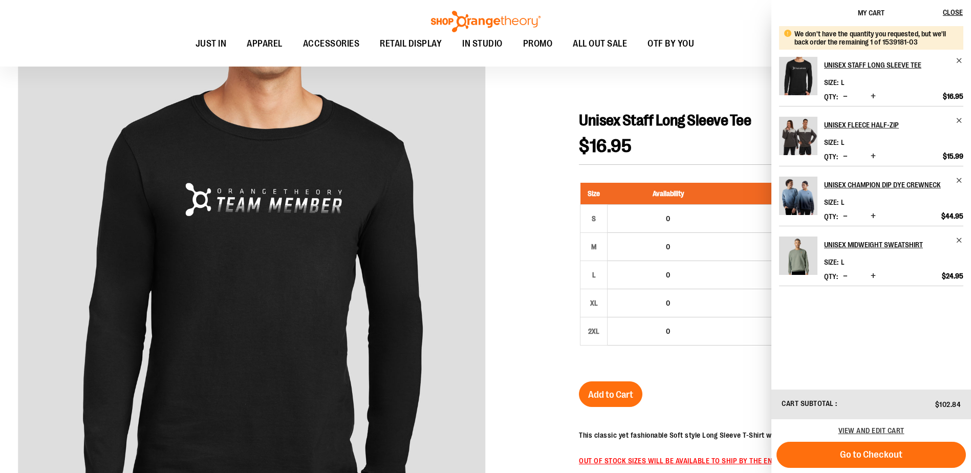
scroll to position [102, 0]
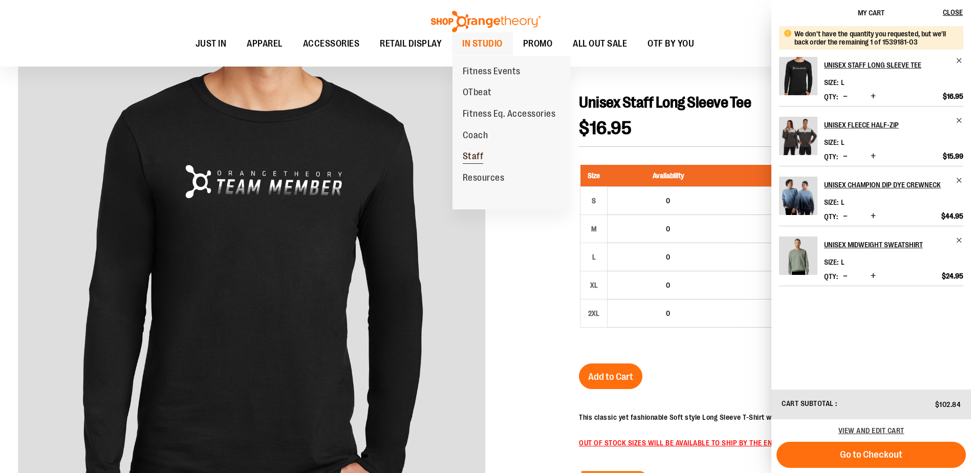
click at [475, 155] on span "Staff" at bounding box center [473, 157] width 21 height 13
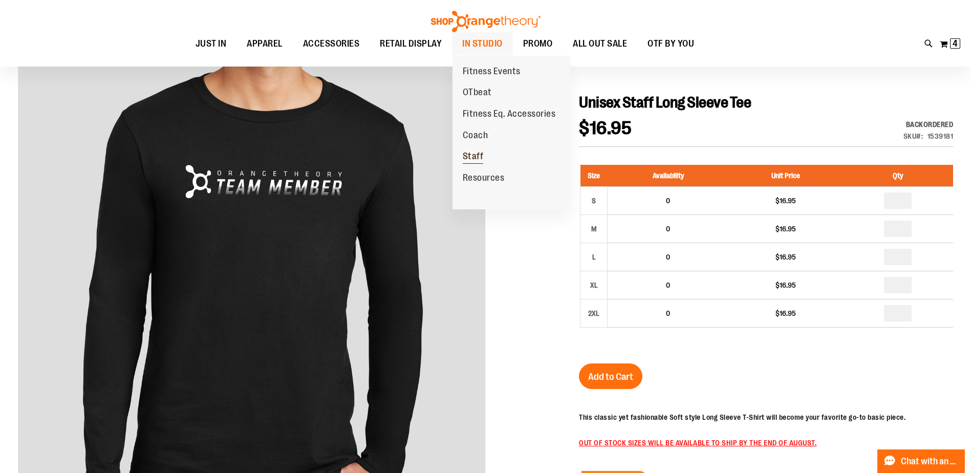
click at [473, 161] on span "Staff" at bounding box center [473, 157] width 21 height 13
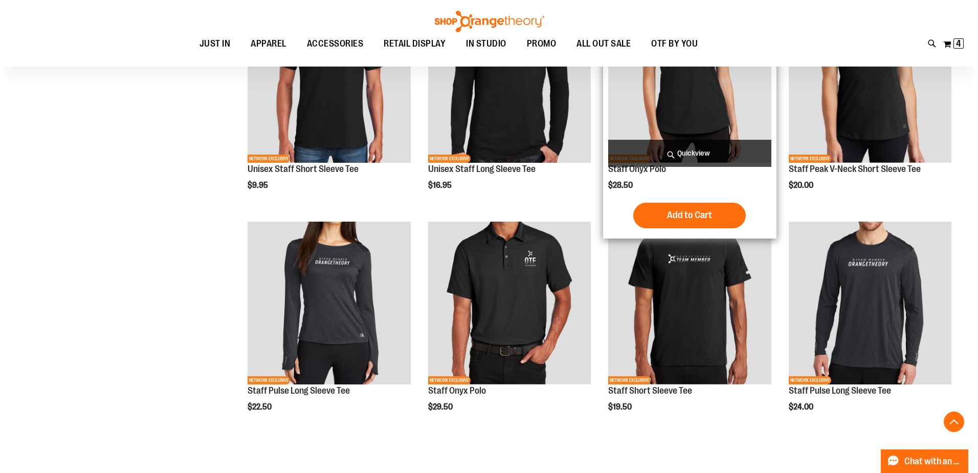
scroll to position [448, 0]
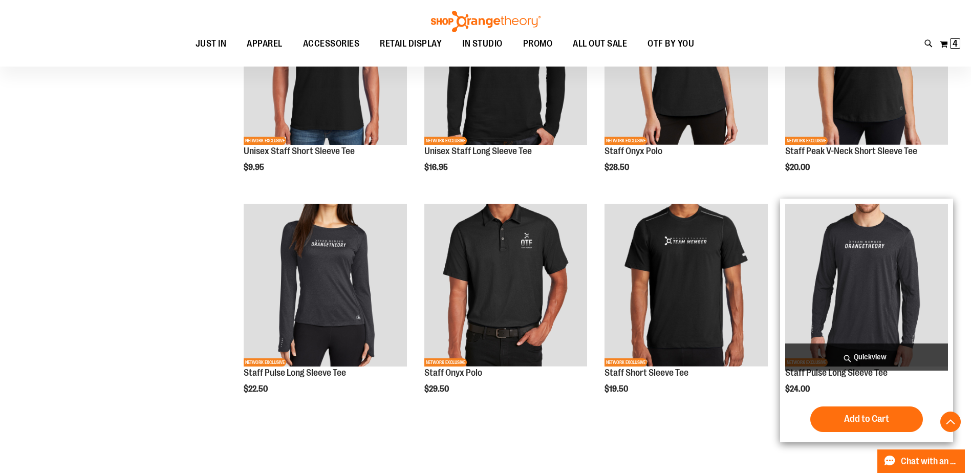
type input "**********"
click at [815, 366] on span "Quickview" at bounding box center [866, 356] width 163 height 27
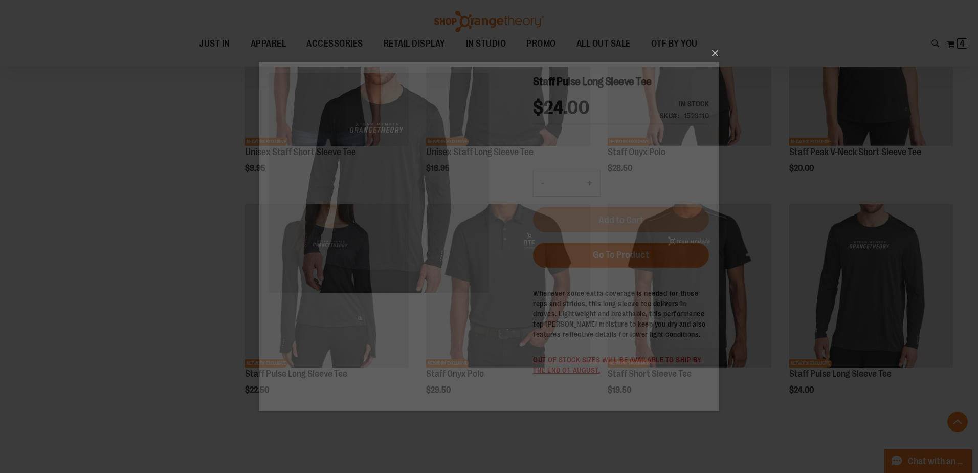
scroll to position [0, 0]
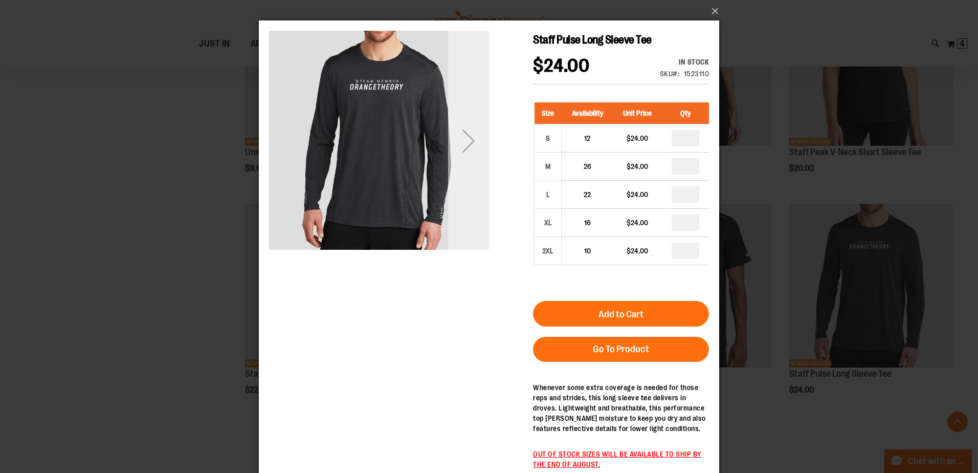
click at [477, 146] on div "Next" at bounding box center [468, 140] width 41 height 41
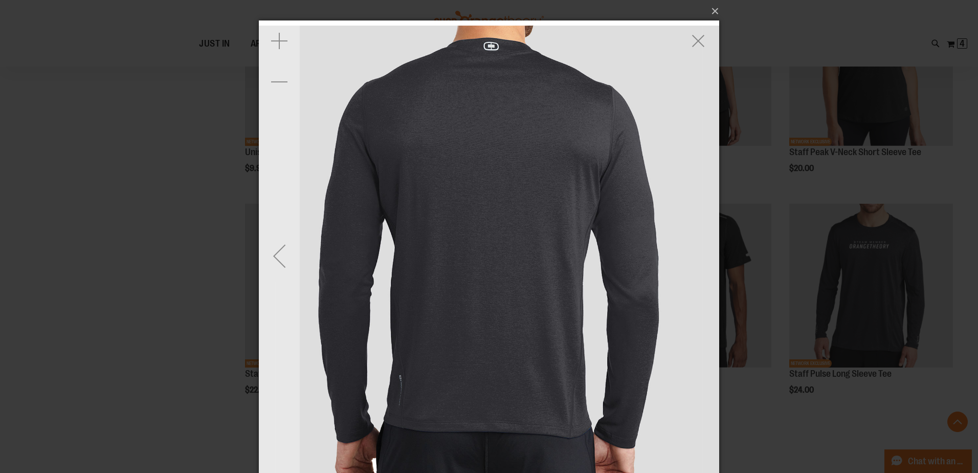
drag, startPoint x: 667, startPoint y: 219, endPoint x: 628, endPoint y: 214, distance: 39.2
click at [663, 219] on img "carousel" at bounding box center [489, 256] width 460 height 460
click at [294, 246] on div "Previous" at bounding box center [279, 255] width 41 height 41
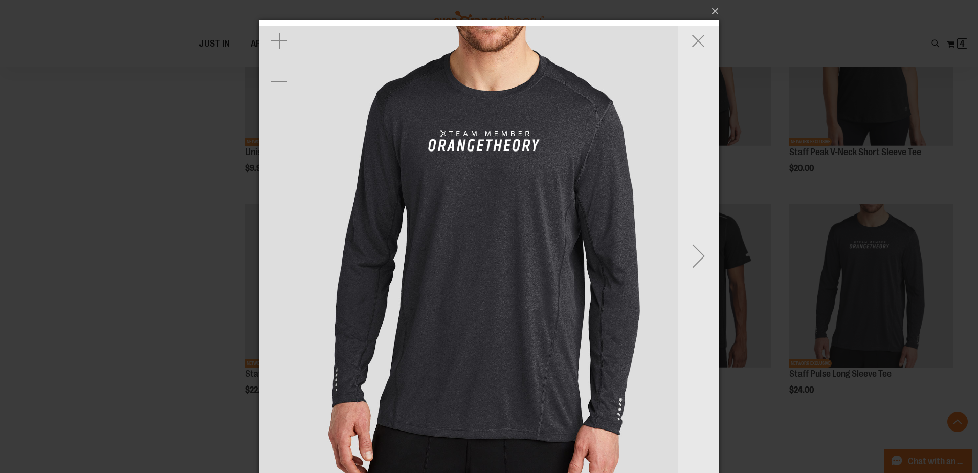
click at [294, 241] on img "carousel" at bounding box center [489, 256] width 460 height 460
click at [706, 184] on div "Next" at bounding box center [698, 255] width 41 height 471
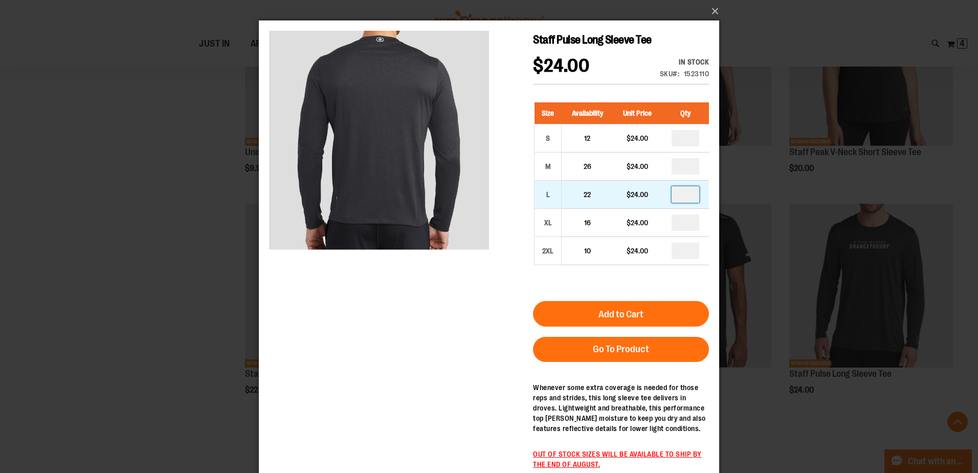
click at [684, 194] on input "number" at bounding box center [686, 194] width 28 height 16
type input "*"
click at [541, 267] on div "Size Availability Unit Price Qty S 12 $24.00 * M 26" at bounding box center [621, 191] width 176 height 199
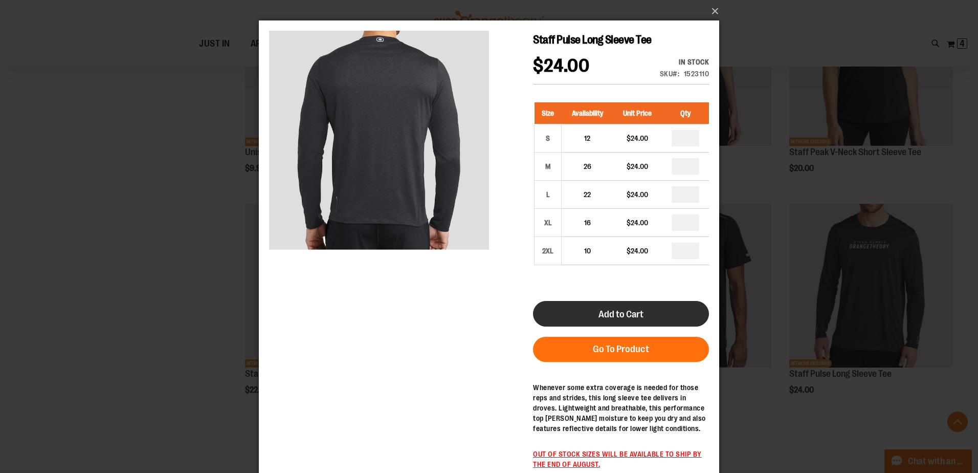
click at [612, 319] on span "Add to Cart" at bounding box center [621, 314] width 45 height 11
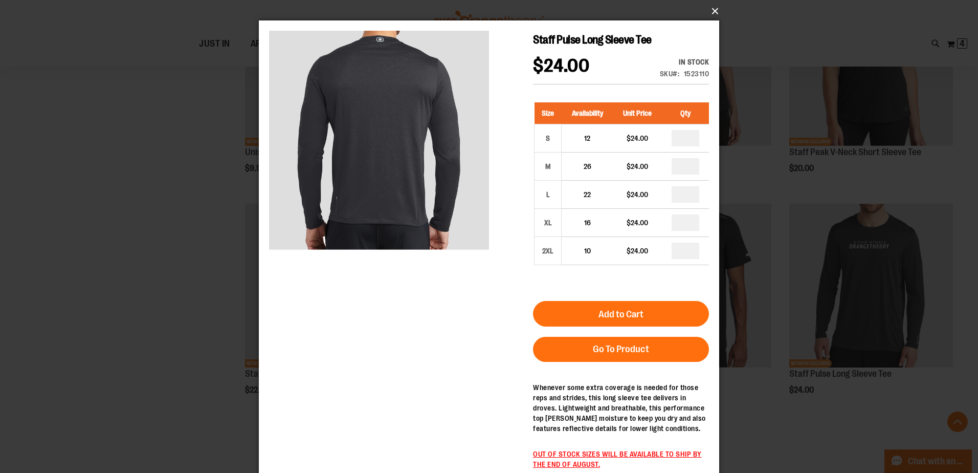
click at [715, 11] on button "×" at bounding box center [492, 11] width 460 height 23
click at [713, 9] on button "×" at bounding box center [492, 11] width 460 height 23
click at [712, 6] on button "×" at bounding box center [492, 11] width 460 height 23
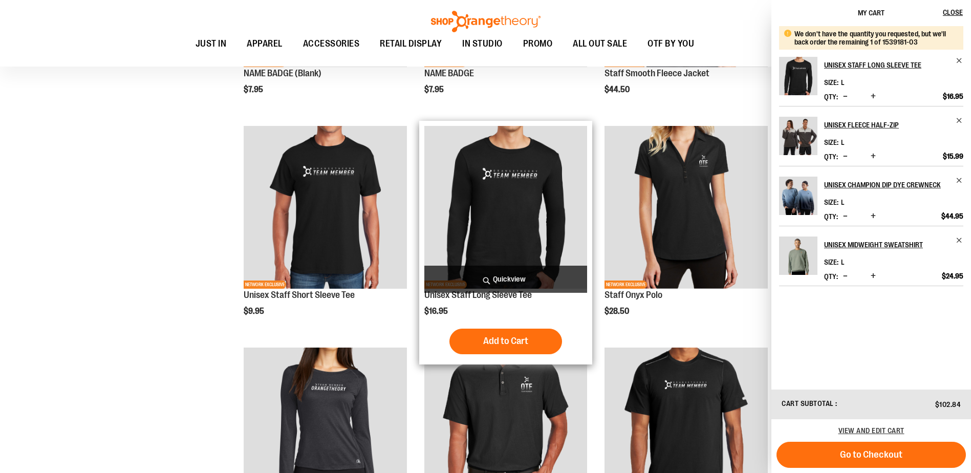
scroll to position [307, 0]
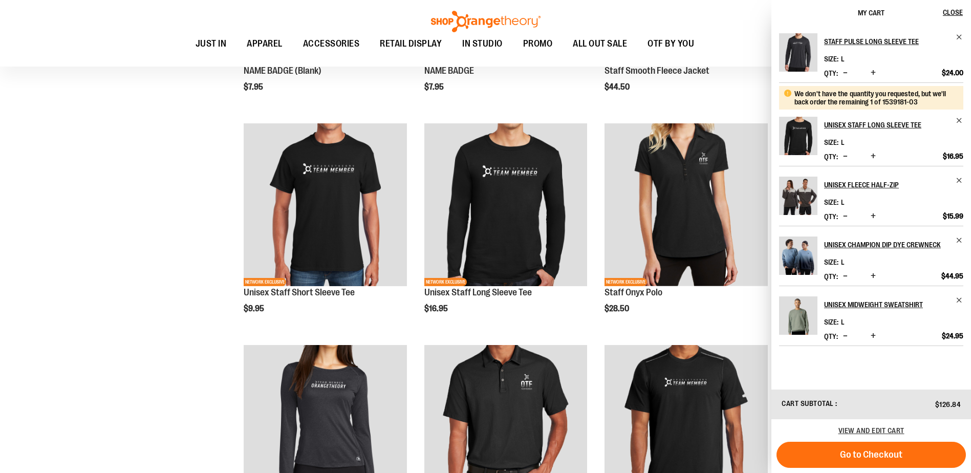
click at [847, 154] on span "Decrease product quantity" at bounding box center [845, 156] width 5 height 10
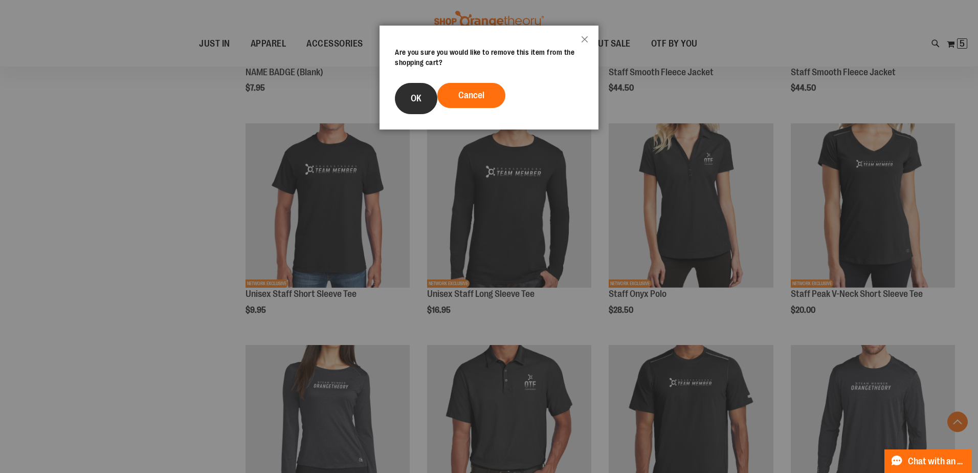
click at [430, 93] on button "OK" at bounding box center [416, 98] width 42 height 31
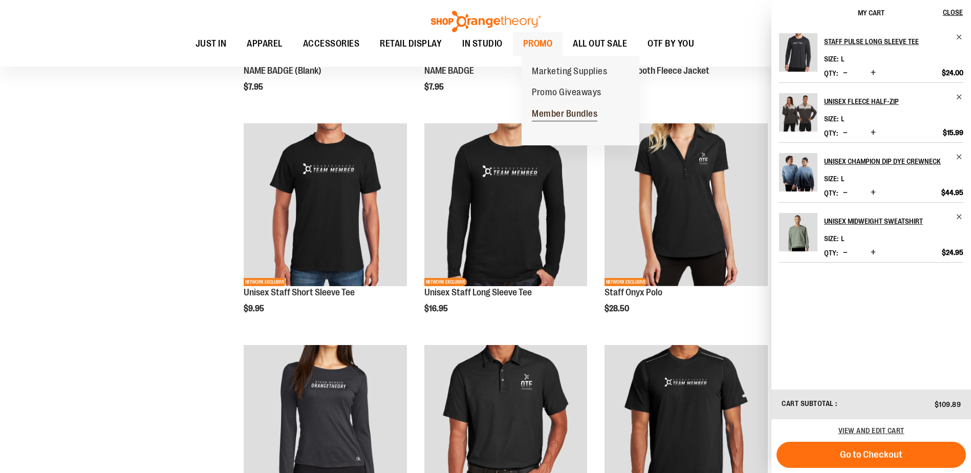
drag, startPoint x: 565, startPoint y: 108, endPoint x: 568, endPoint y: 119, distance: 10.8
click at [568, 119] on link "Member Bundles" at bounding box center [564, 113] width 86 height 21
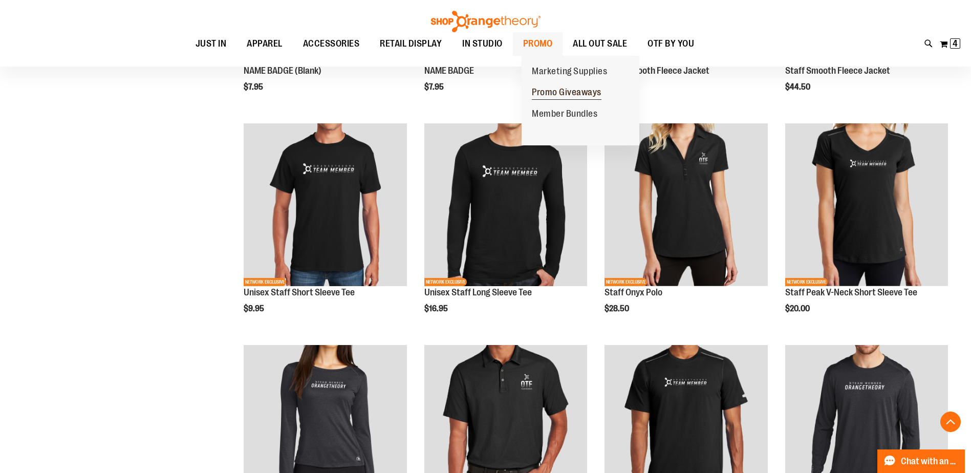
click at [557, 90] on span "Promo Giveaways" at bounding box center [567, 93] width 70 height 13
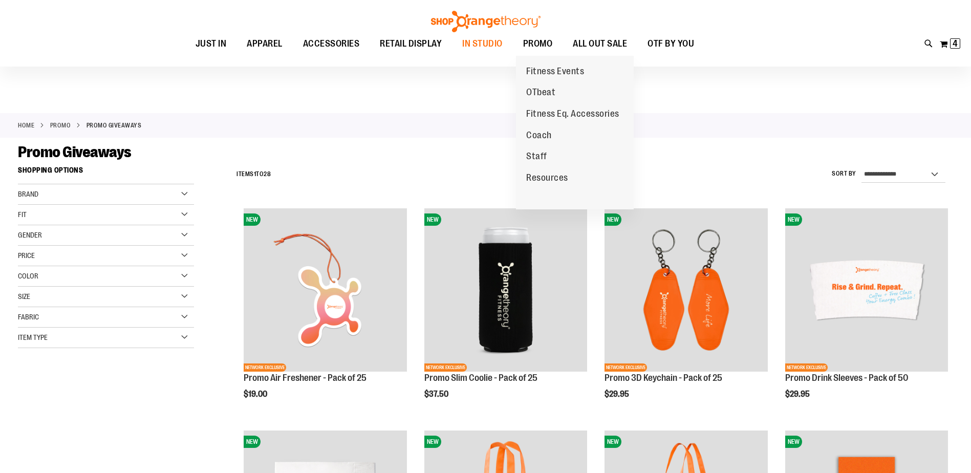
scroll to position [358, 0]
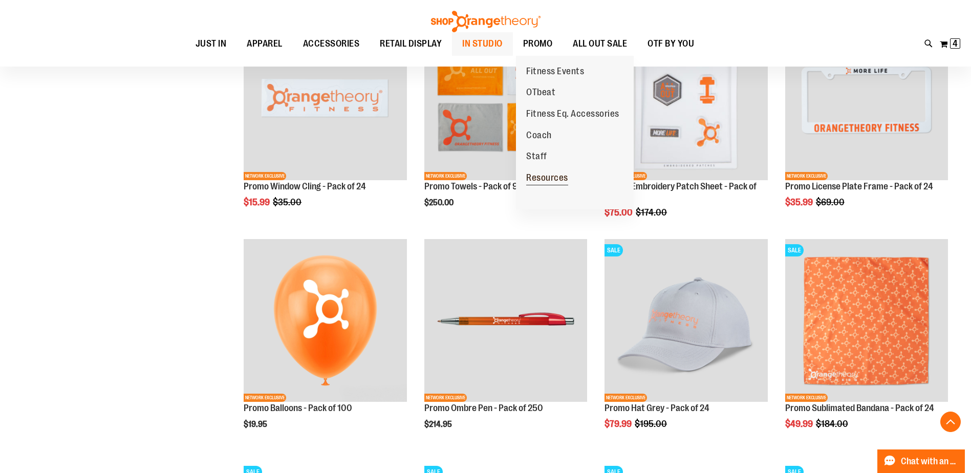
scroll to position [869, 0]
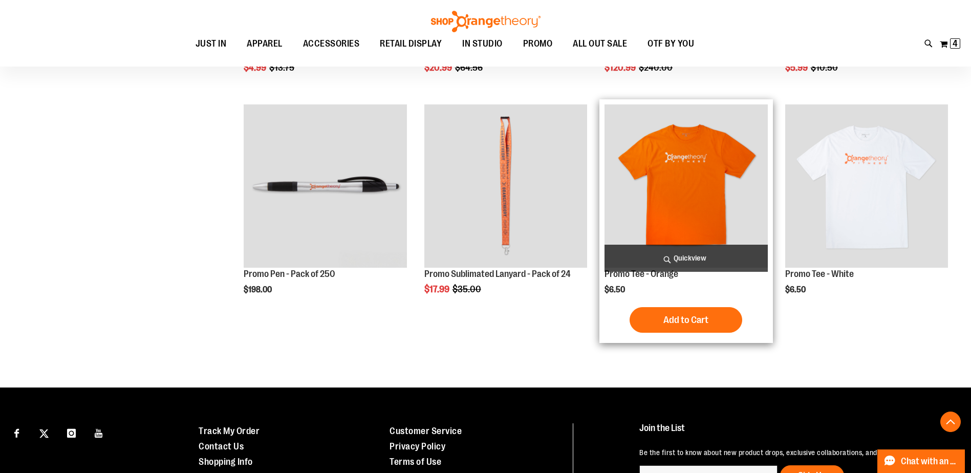
scroll to position [1481, 0]
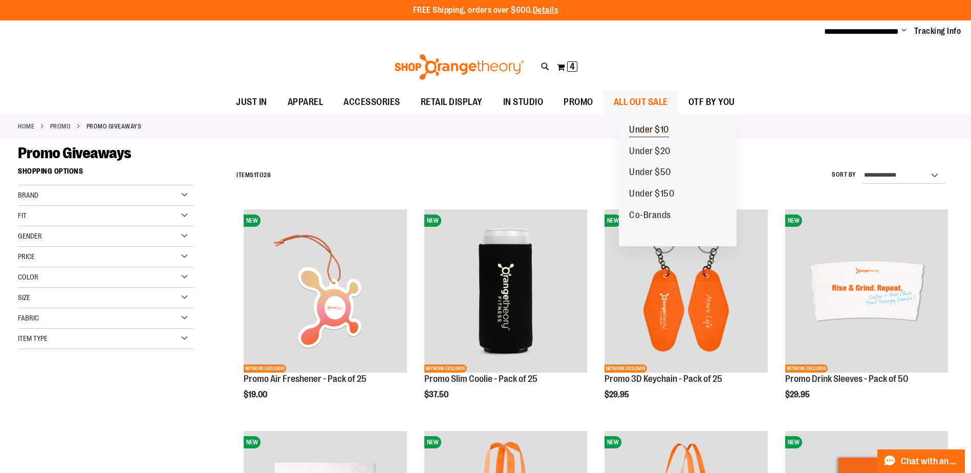
type input "**********"
click at [658, 131] on span "Under $10" at bounding box center [649, 130] width 40 height 13
